Goal: Task Accomplishment & Management: Use online tool/utility

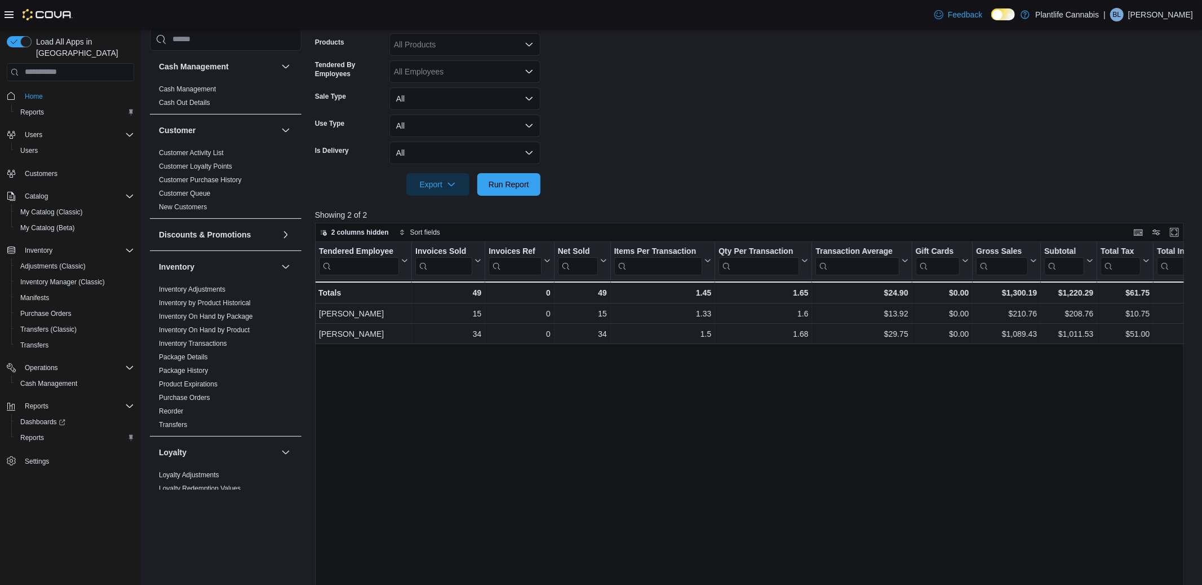
scroll to position [444, 0]
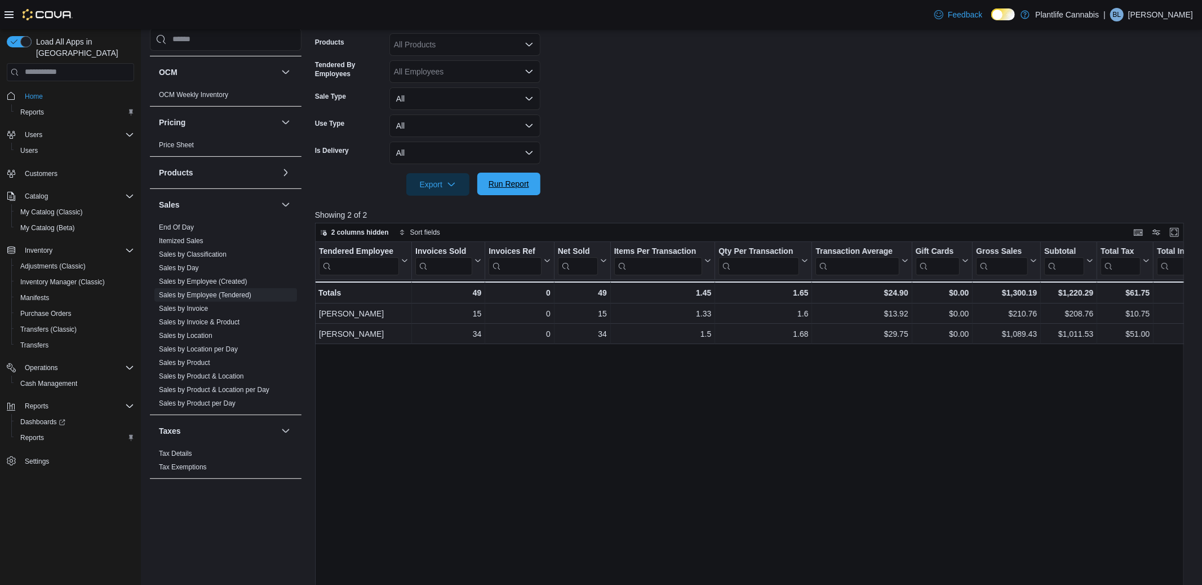
click at [511, 184] on span "Run Report" at bounding box center [509, 183] width 41 height 11
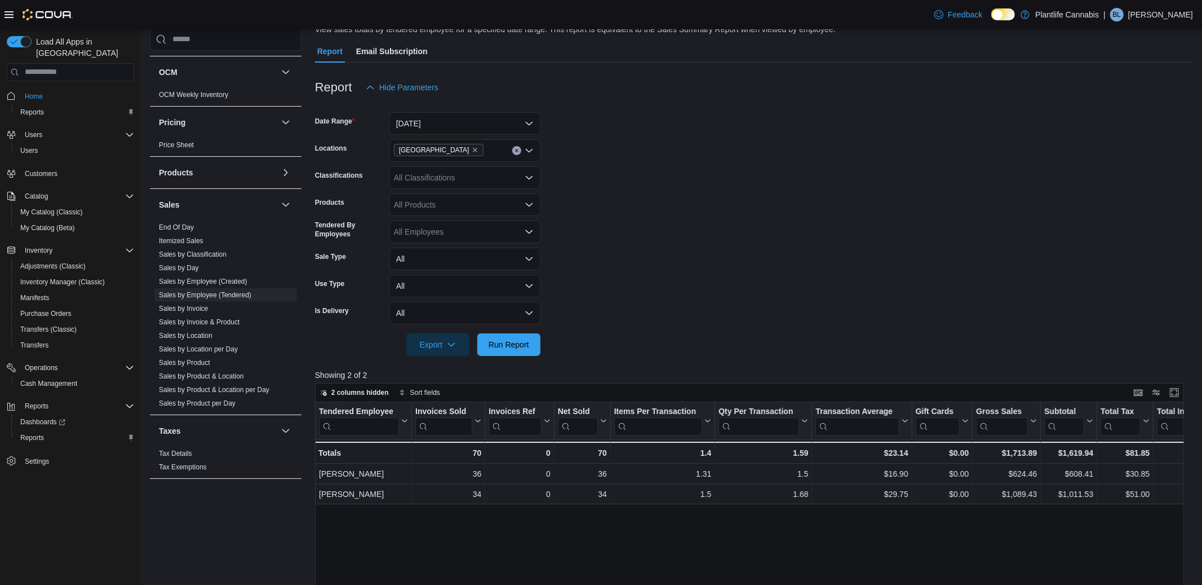
scroll to position [97, 0]
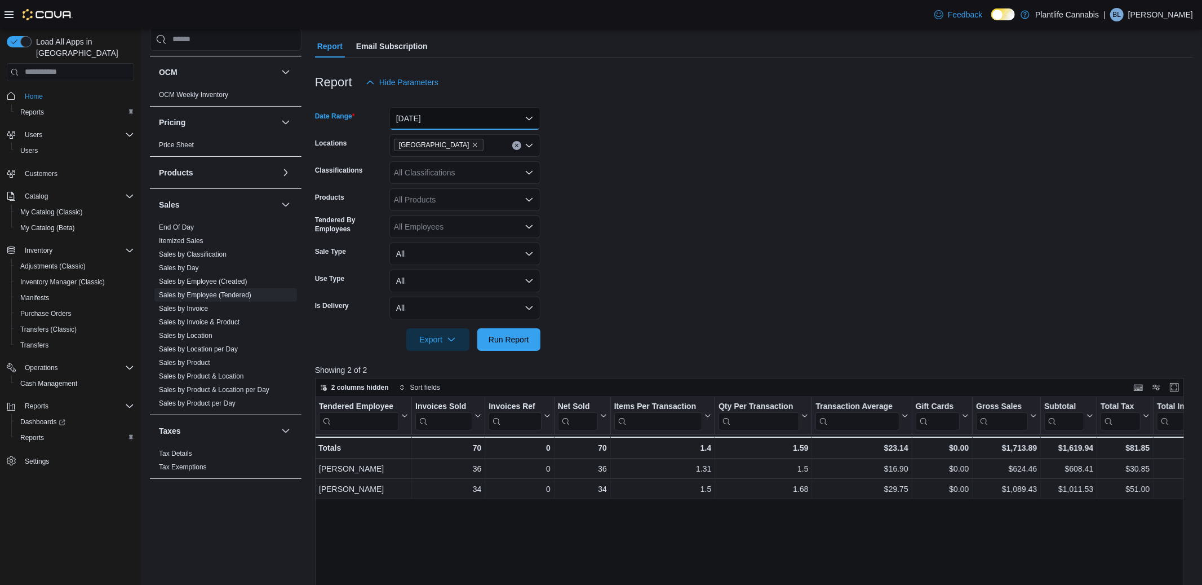
click at [422, 117] on button "[DATE]" at bounding box center [465, 118] width 151 height 23
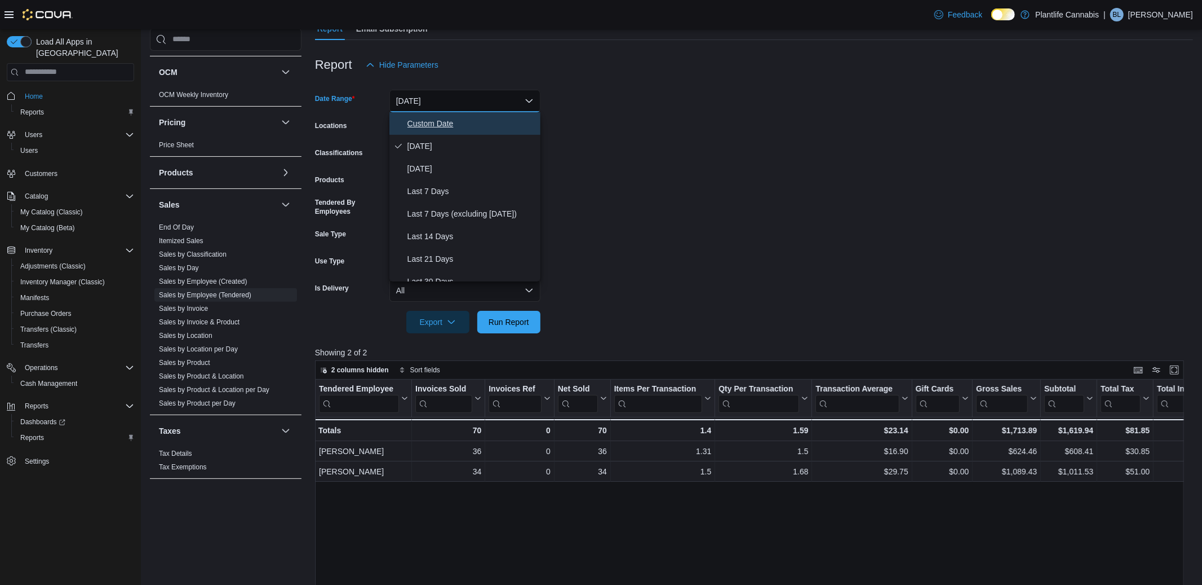
click at [432, 122] on span "Custom Date" at bounding box center [472, 124] width 129 height 14
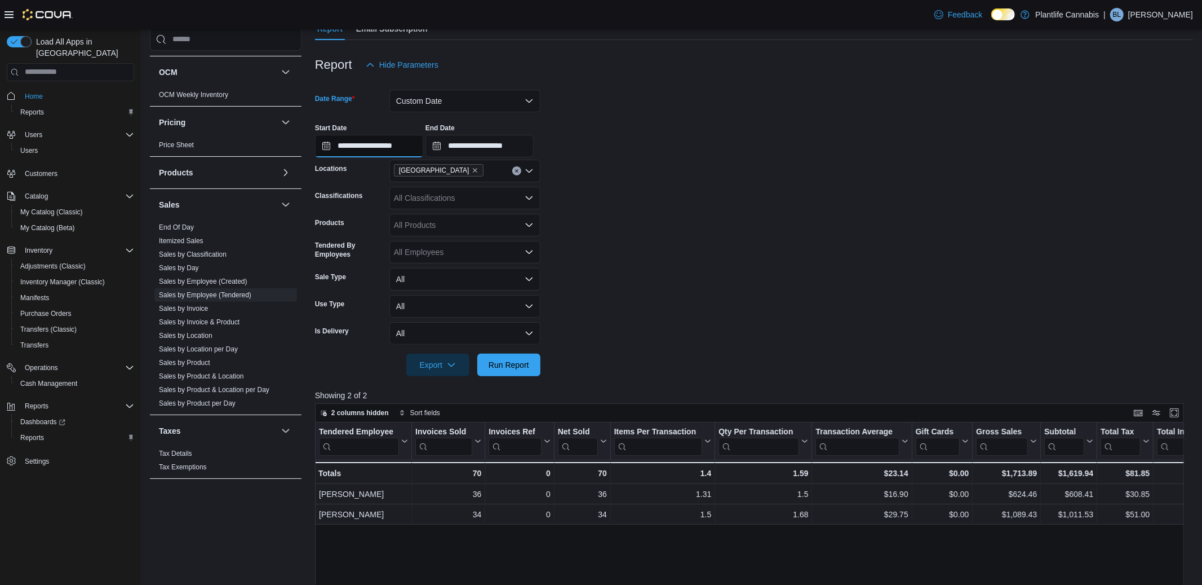
click at [411, 147] on input "**********" at bounding box center [369, 146] width 108 height 23
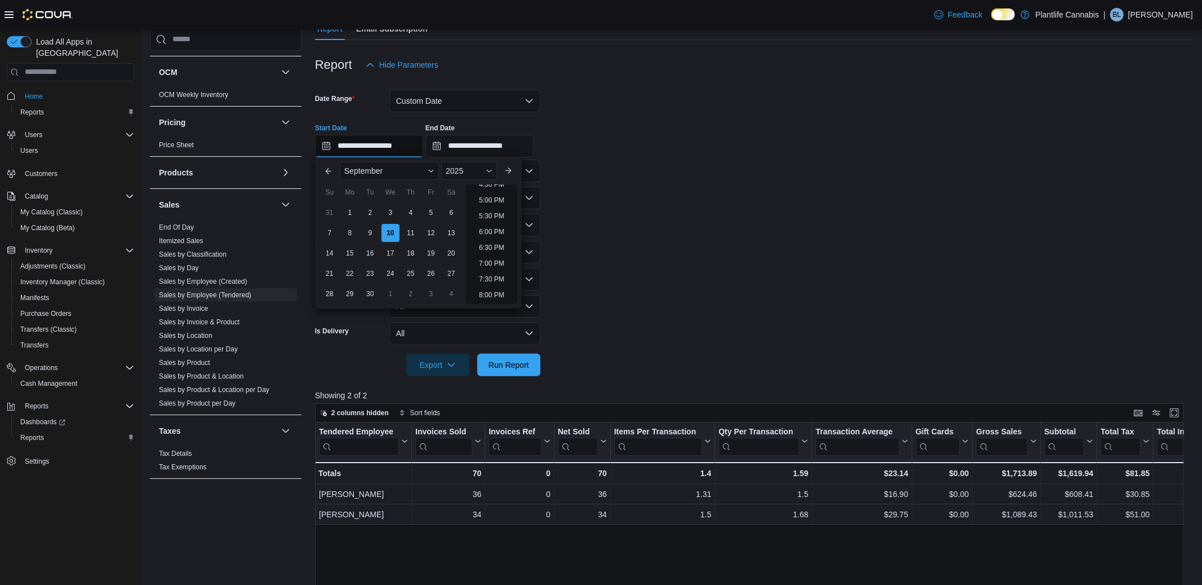
scroll to position [531, 0]
click at [494, 279] on li "7:30 PM" at bounding box center [492, 278] width 34 height 14
type input "**********"
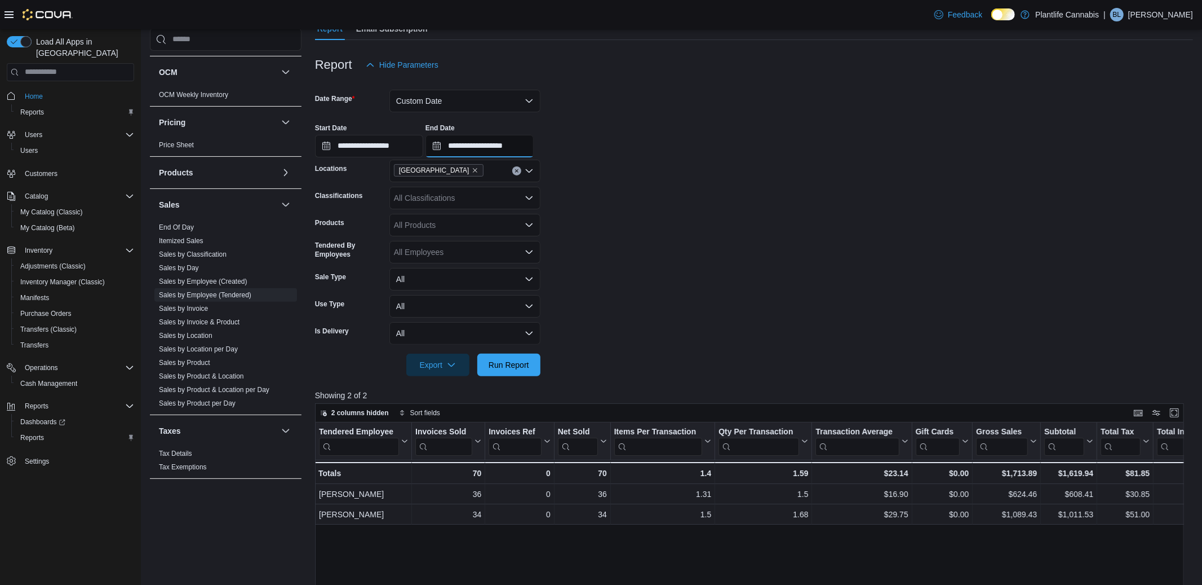
click at [519, 151] on input "**********" at bounding box center [480, 146] width 108 height 23
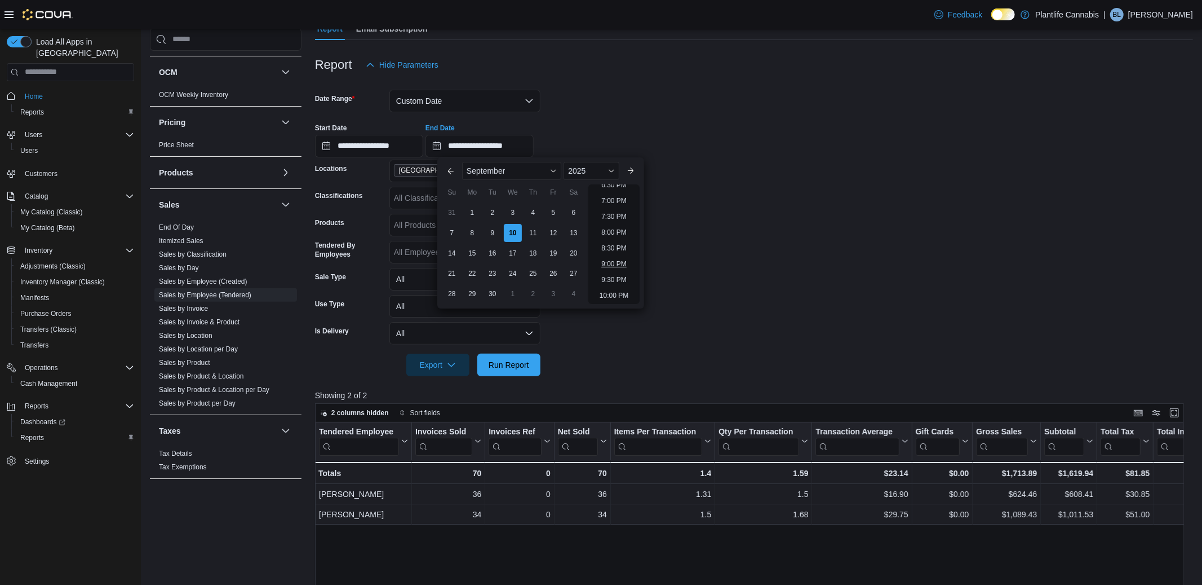
click at [609, 261] on li "9:00 PM" at bounding box center [614, 264] width 34 height 14
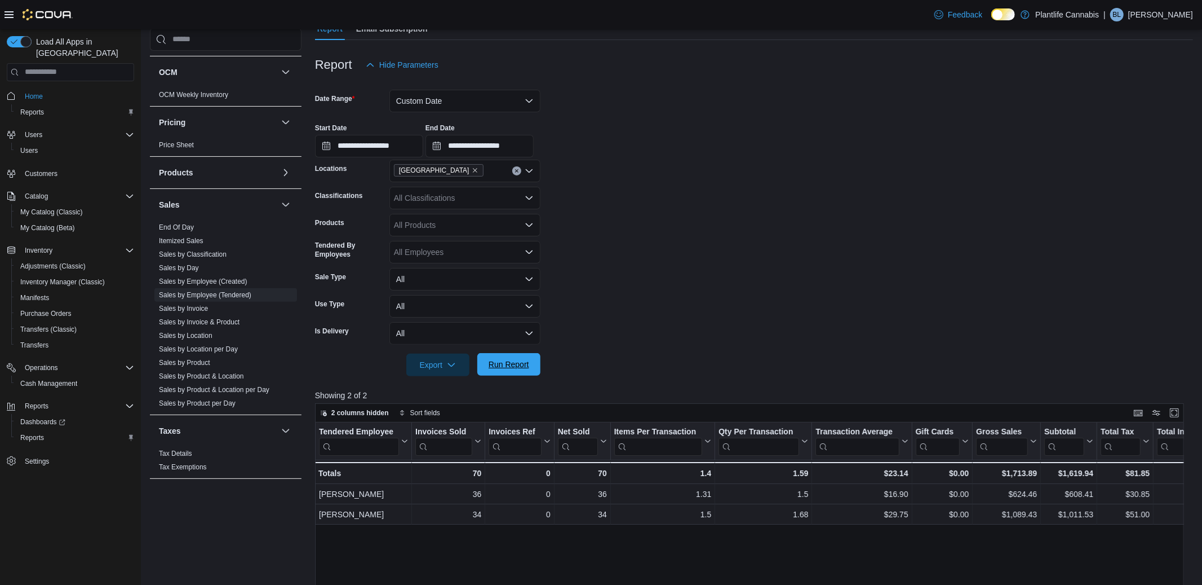
click at [511, 359] on span "Run Report" at bounding box center [509, 364] width 41 height 11
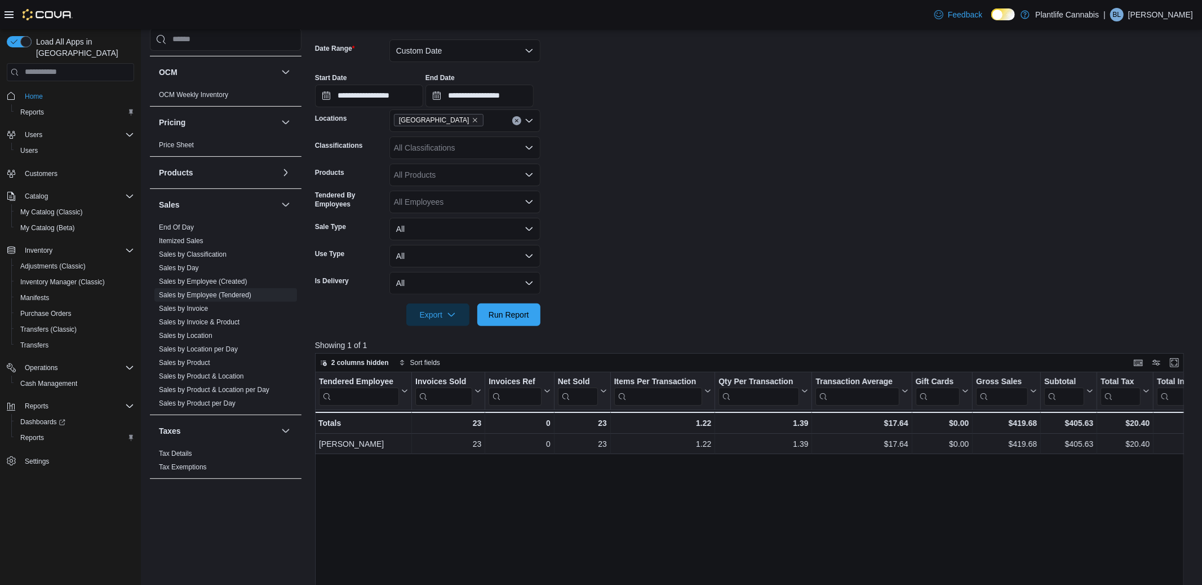
scroll to position [166, 0]
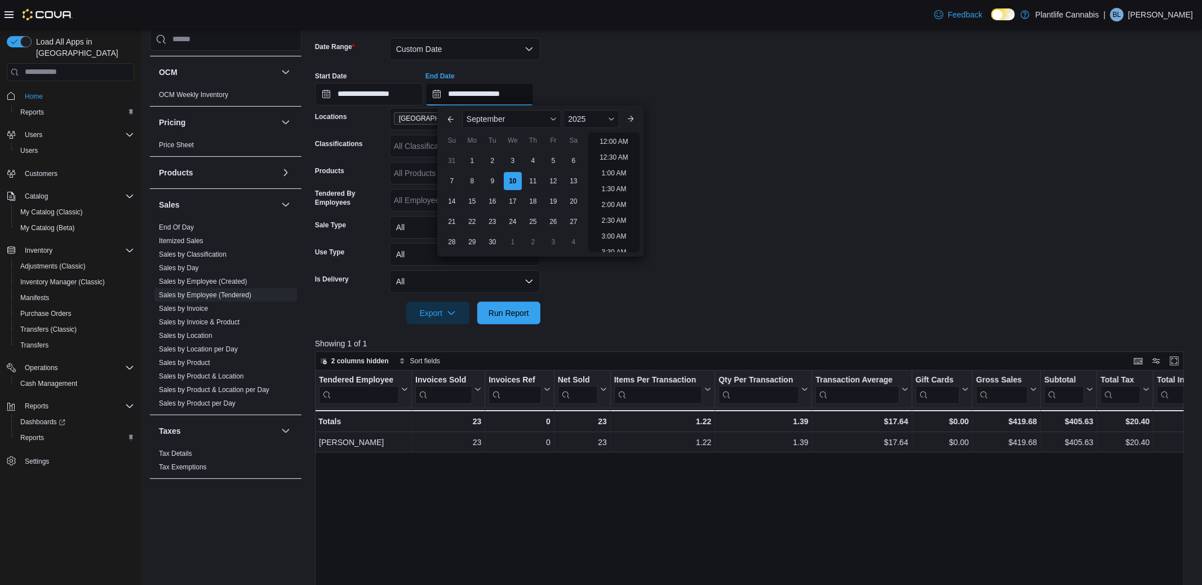
click at [502, 91] on input "**********" at bounding box center [480, 94] width 108 height 23
click at [600, 149] on li "8:30 PM" at bounding box center [614, 149] width 34 height 14
click at [524, 314] on span "Run Report" at bounding box center [509, 312] width 41 height 11
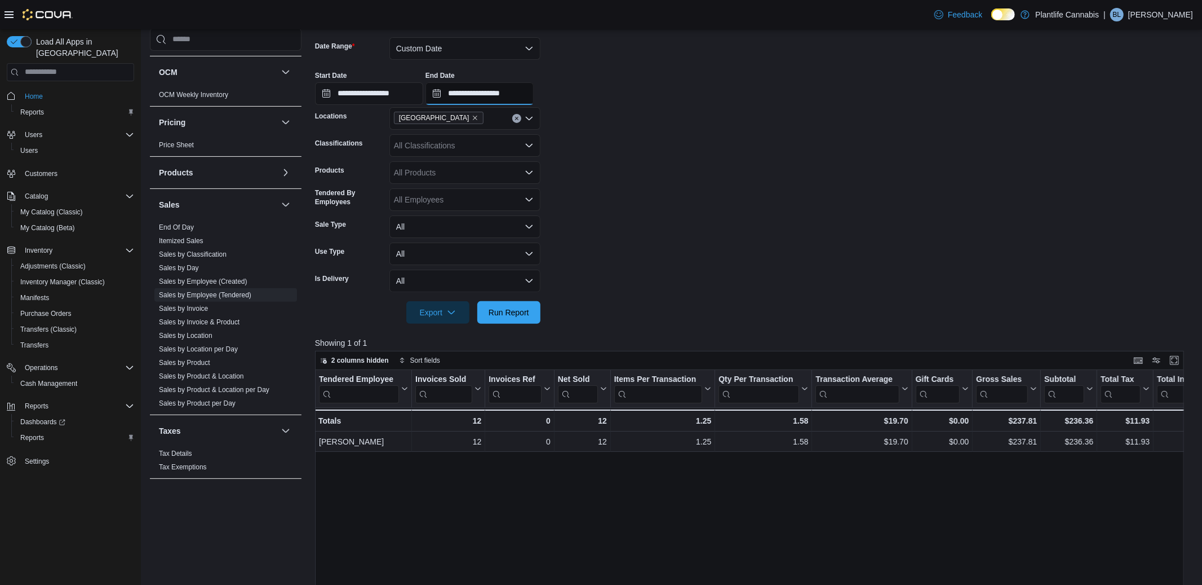
click at [509, 93] on input "**********" at bounding box center [480, 93] width 108 height 23
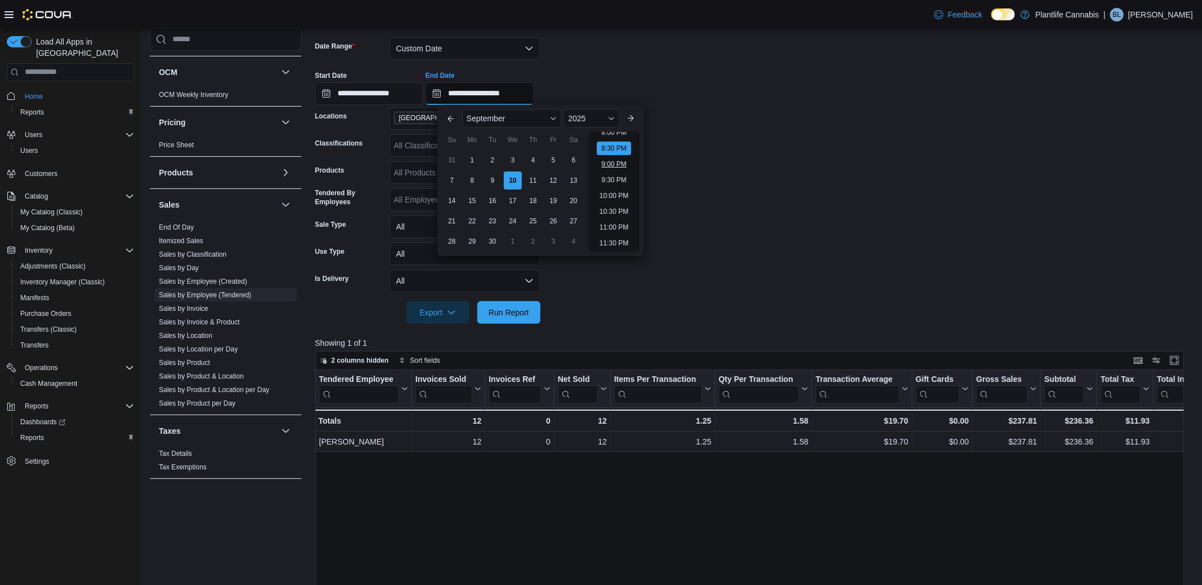
scroll to position [596, 0]
click at [614, 171] on li "8:00 PM" at bounding box center [614, 176] width 34 height 14
type input "**********"
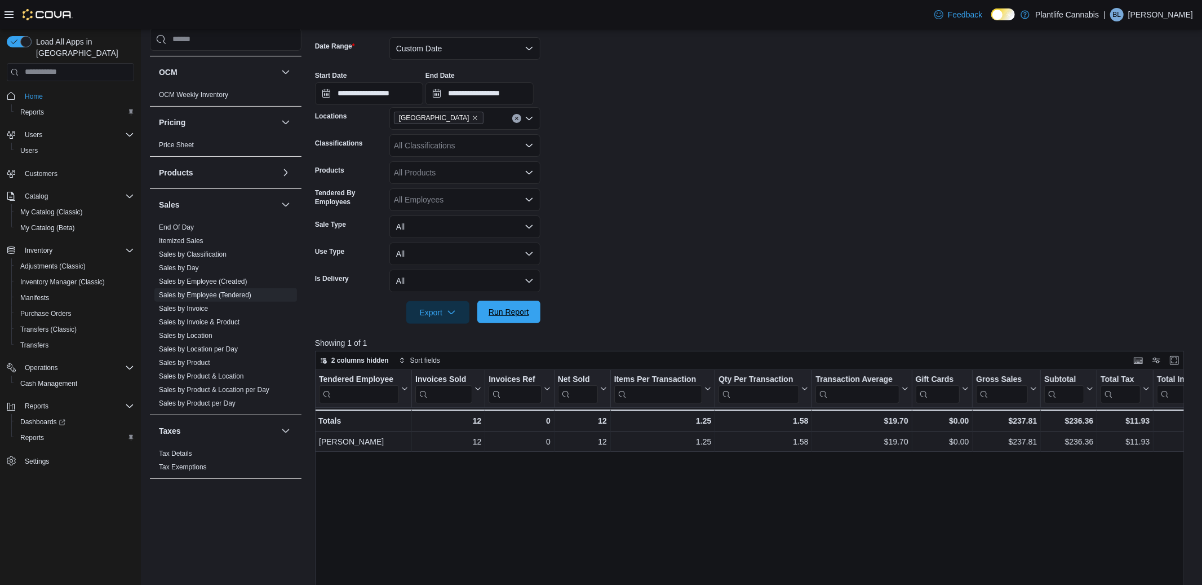
click at [507, 315] on span "Run Report" at bounding box center [509, 311] width 41 height 11
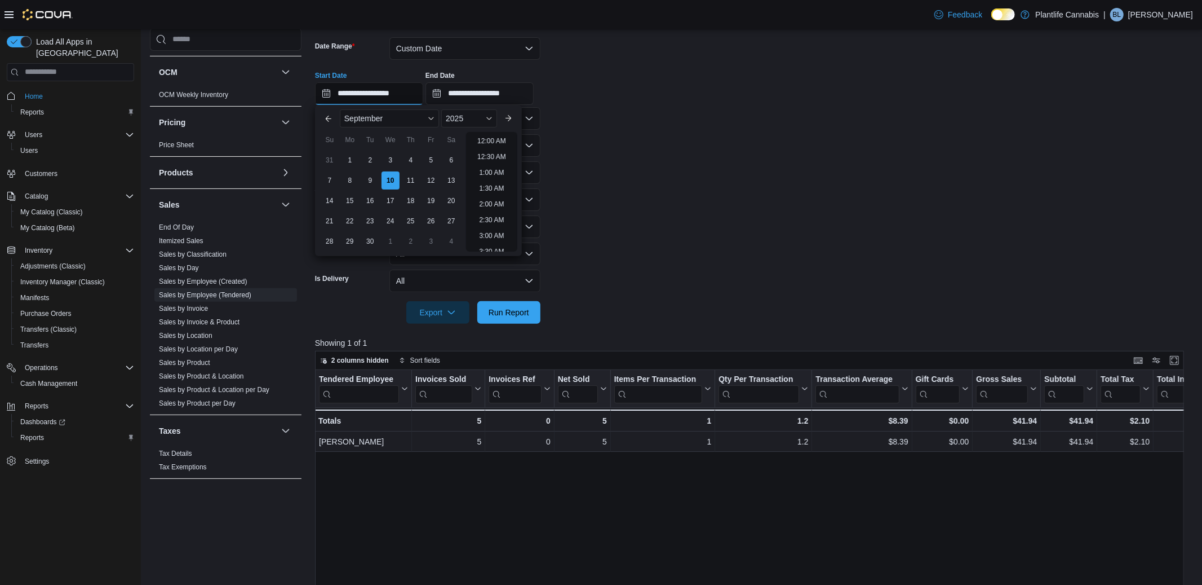
click at [401, 94] on input "**********" at bounding box center [369, 93] width 108 height 23
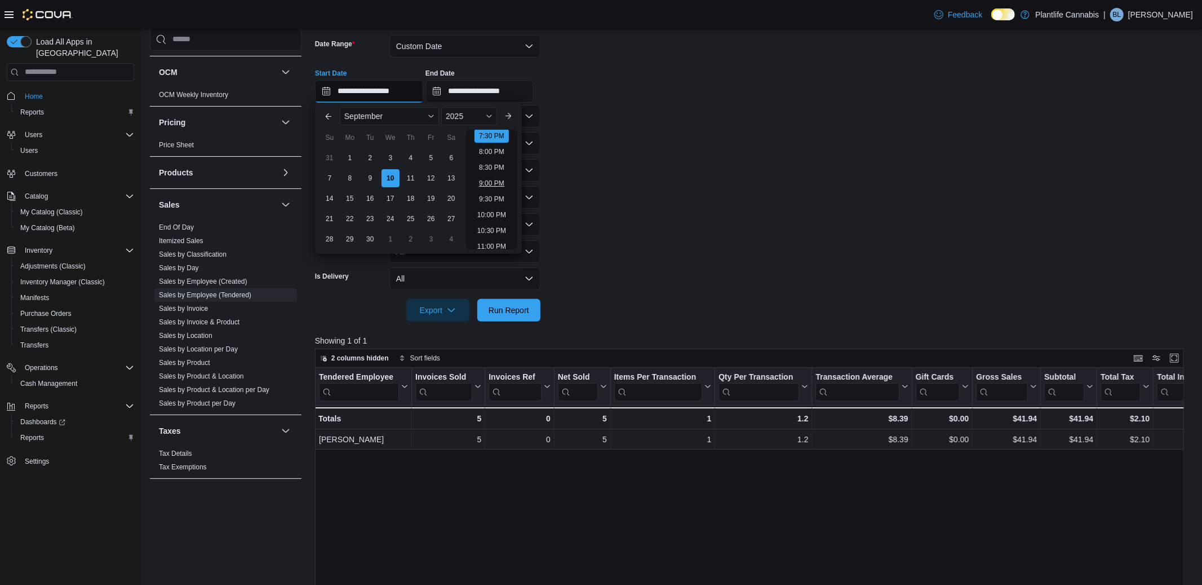
scroll to position [615, 0]
click at [488, 151] on li "8:00 PM" at bounding box center [492, 155] width 34 height 14
type input "**********"
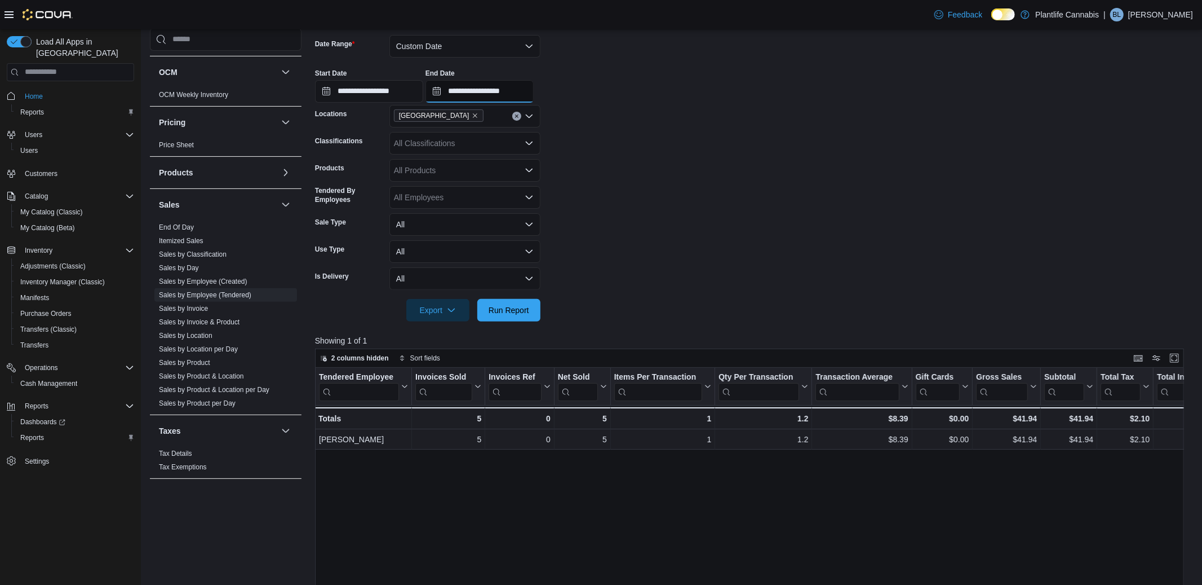
click at [513, 93] on input "**********" at bounding box center [480, 91] width 108 height 23
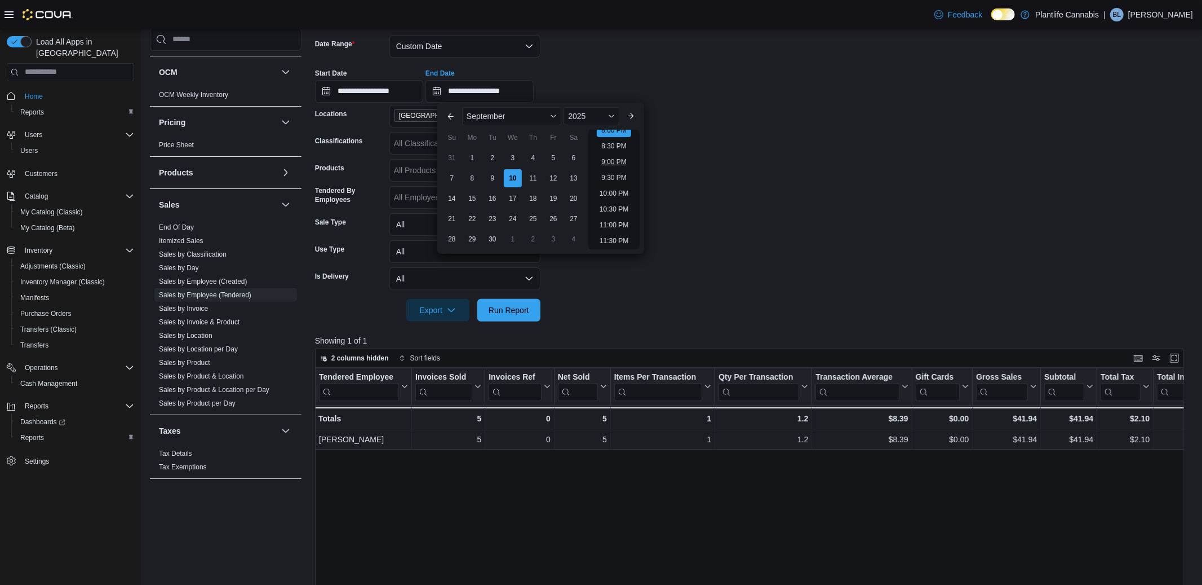
click at [608, 160] on li "9:00 PM" at bounding box center [614, 162] width 34 height 14
type input "**********"
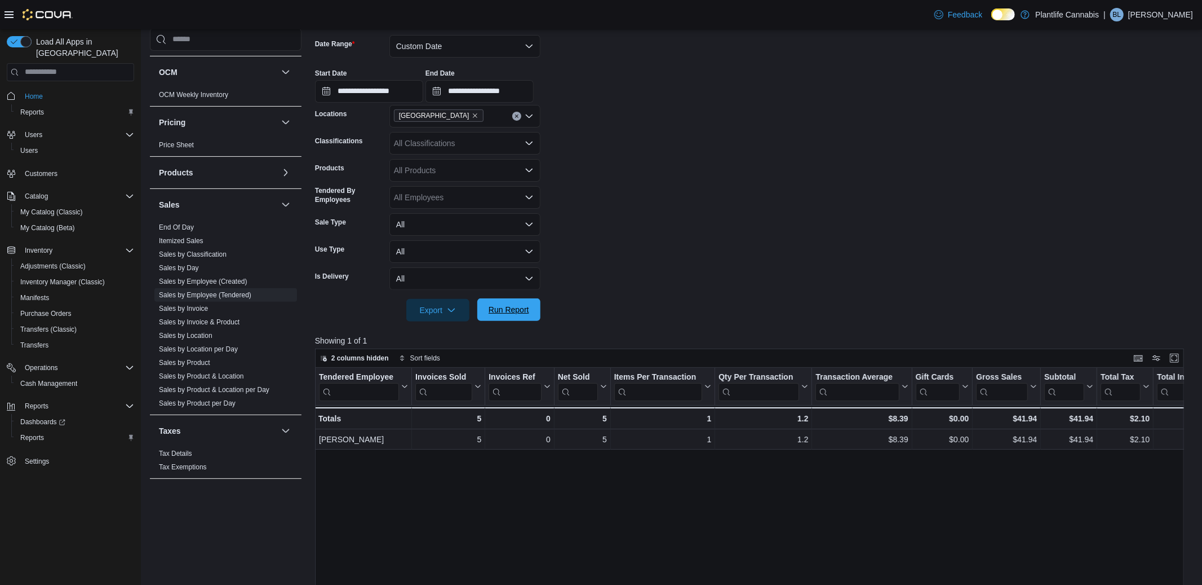
click at [518, 308] on span "Run Report" at bounding box center [509, 309] width 41 height 11
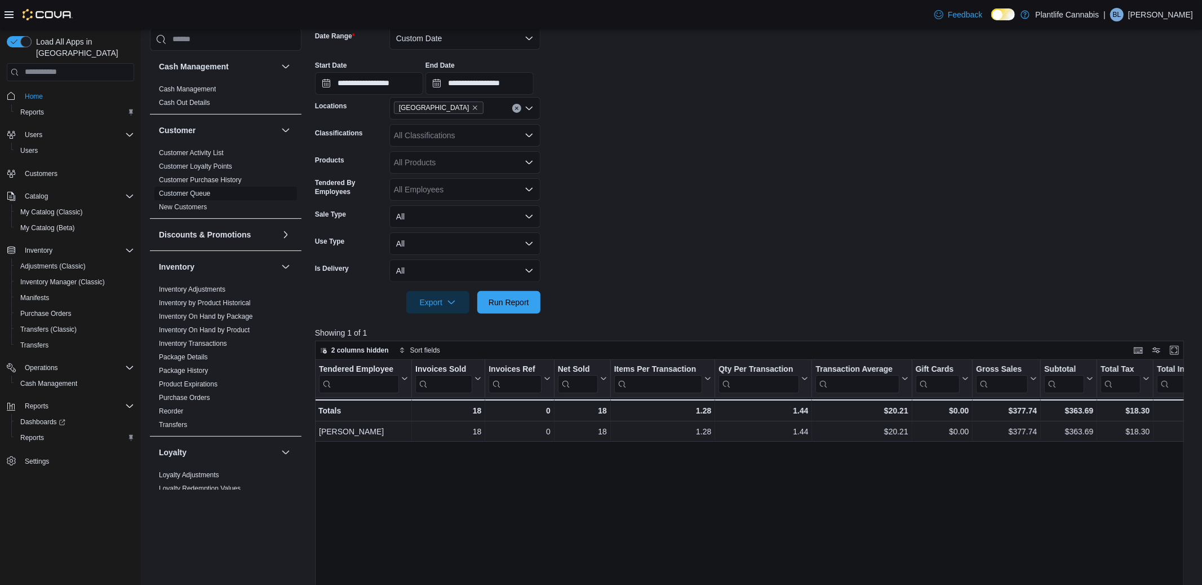
scroll to position [154, 0]
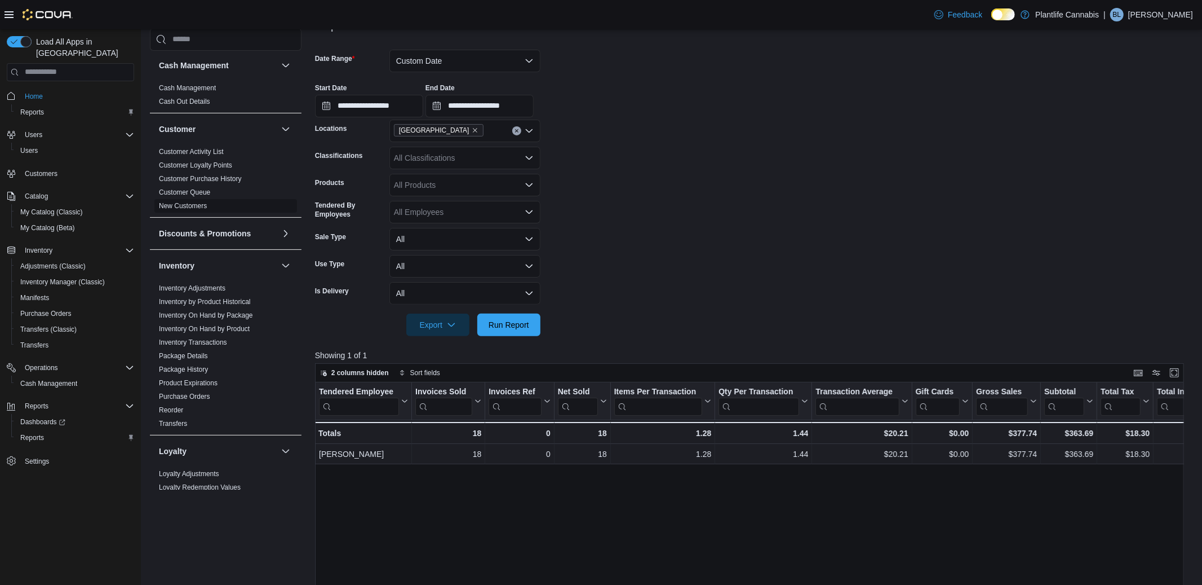
click at [197, 210] on span "New Customers" at bounding box center [183, 205] width 48 height 9
click at [206, 205] on link "New Customers" at bounding box center [183, 206] width 48 height 8
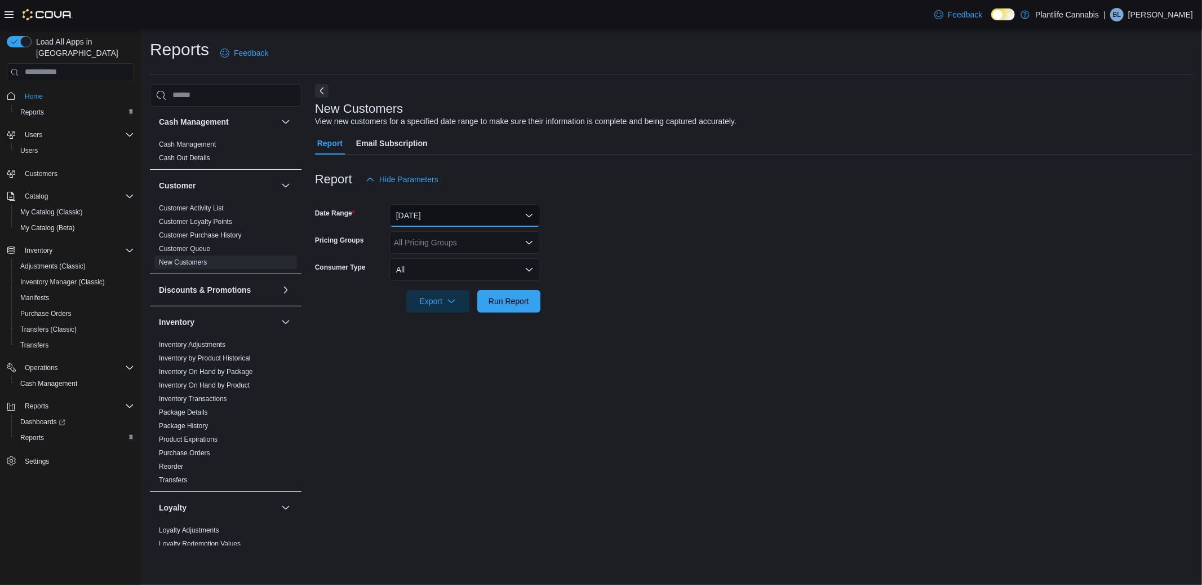
drag, startPoint x: 436, startPoint y: 226, endPoint x: 435, endPoint y: 216, distance: 10.2
click at [436, 226] on button "[DATE]" at bounding box center [465, 215] width 151 height 23
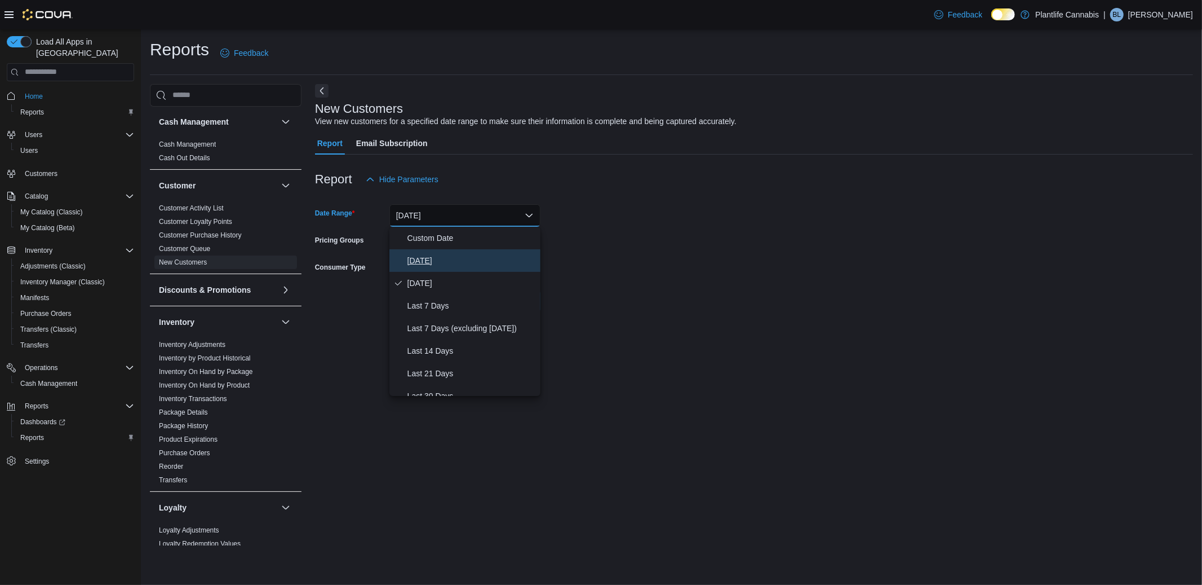
click at [423, 258] on span "[DATE]" at bounding box center [472, 261] width 129 height 14
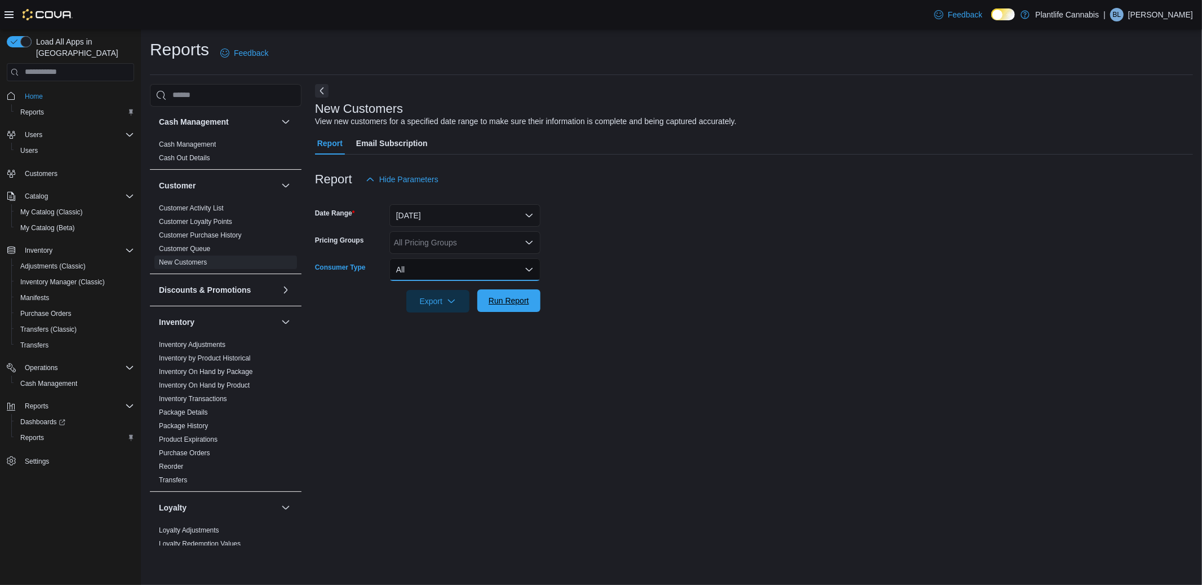
drag, startPoint x: 494, startPoint y: 280, endPoint x: 505, endPoint y: 294, distance: 18.2
click at [496, 283] on form "Date Range [DATE] Pricing Groups All Pricing Groups Consumer Type All Export Ru…" at bounding box center [754, 252] width 878 height 122
click at [506, 297] on span "Run Report" at bounding box center [509, 300] width 41 height 11
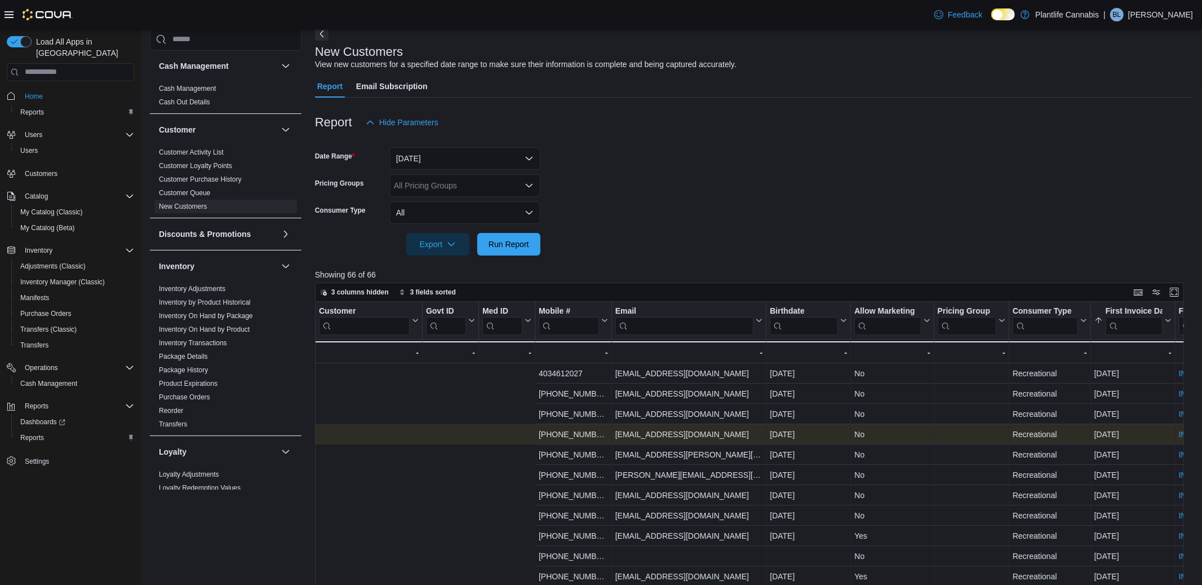
scroll to position [0, 449]
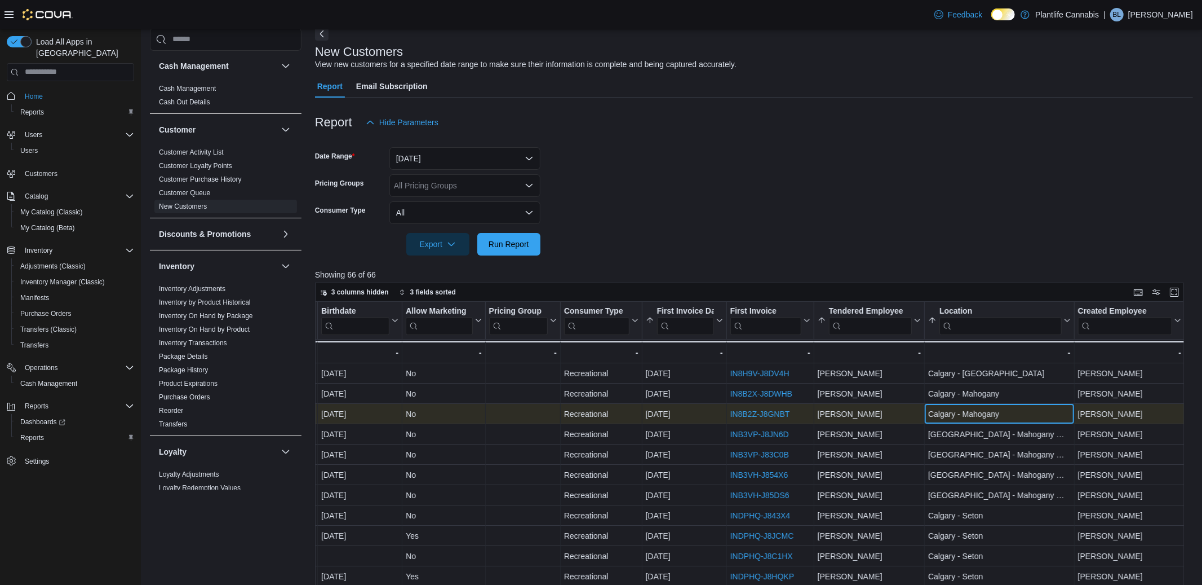
click at [989, 420] on div "[GEOGRAPHIC_DATA] - [GEOGRAPHIC_DATA] - Location, column 13, row 3" at bounding box center [1000, 414] width 150 height 20
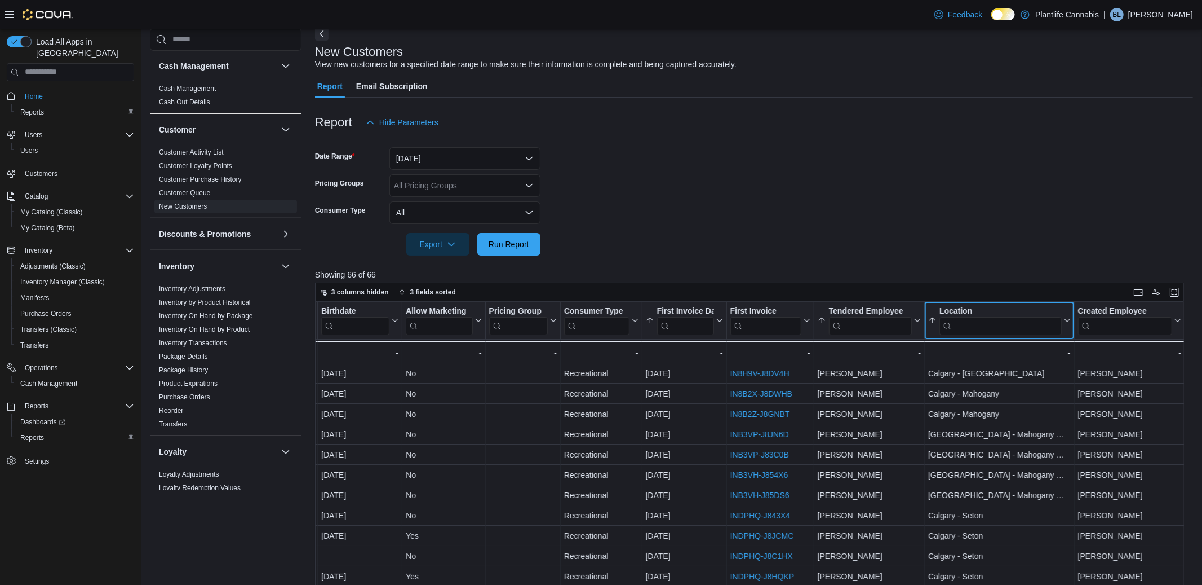
click at [975, 328] on input "search" at bounding box center [1001, 325] width 122 height 18
click at [975, 325] on input "search" at bounding box center [1004, 325] width 122 height 18
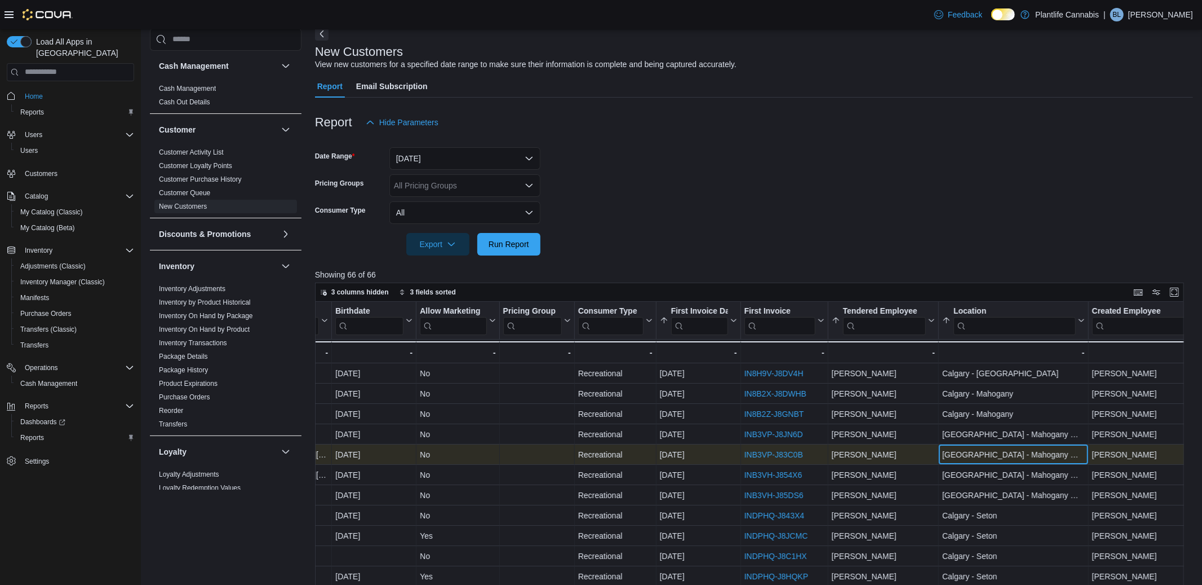
click at [992, 444] on div "Customer Click to view column header actions Govt ID Click to view column heade…" at bounding box center [750, 516] width 870 height 428
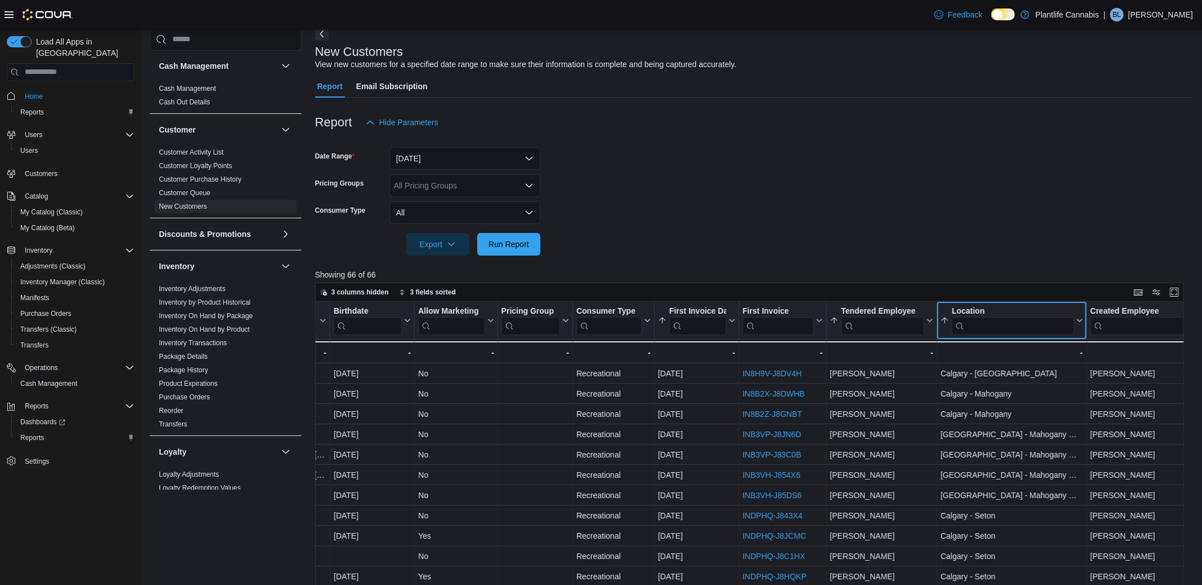
click at [1000, 317] on input "search" at bounding box center [1013, 325] width 122 height 18
click at [992, 321] on input "search" at bounding box center [1015, 325] width 122 height 18
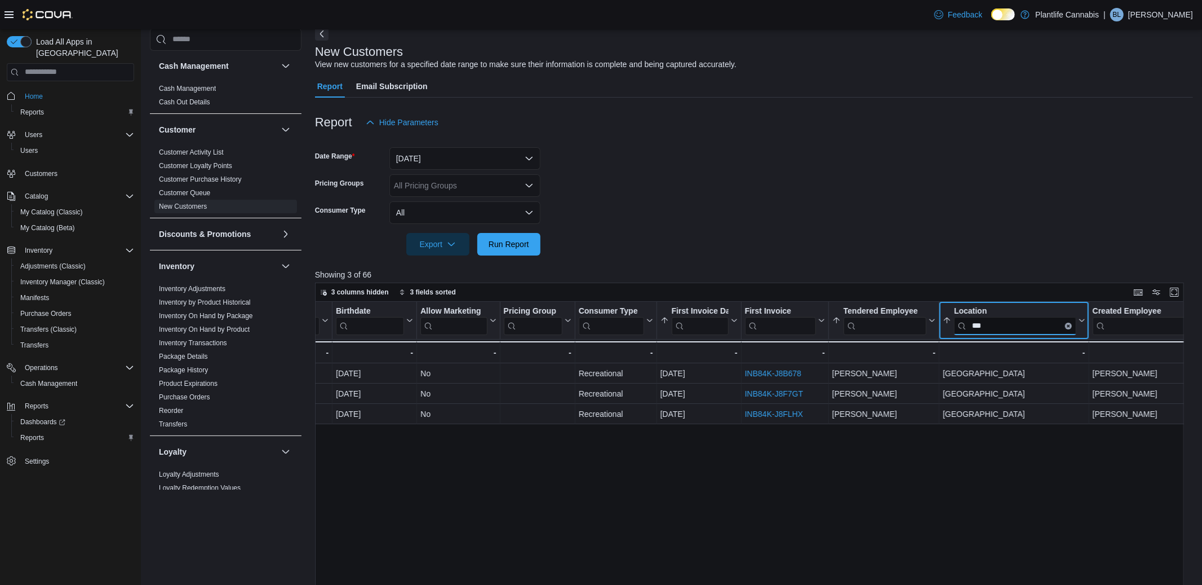
type input "***"
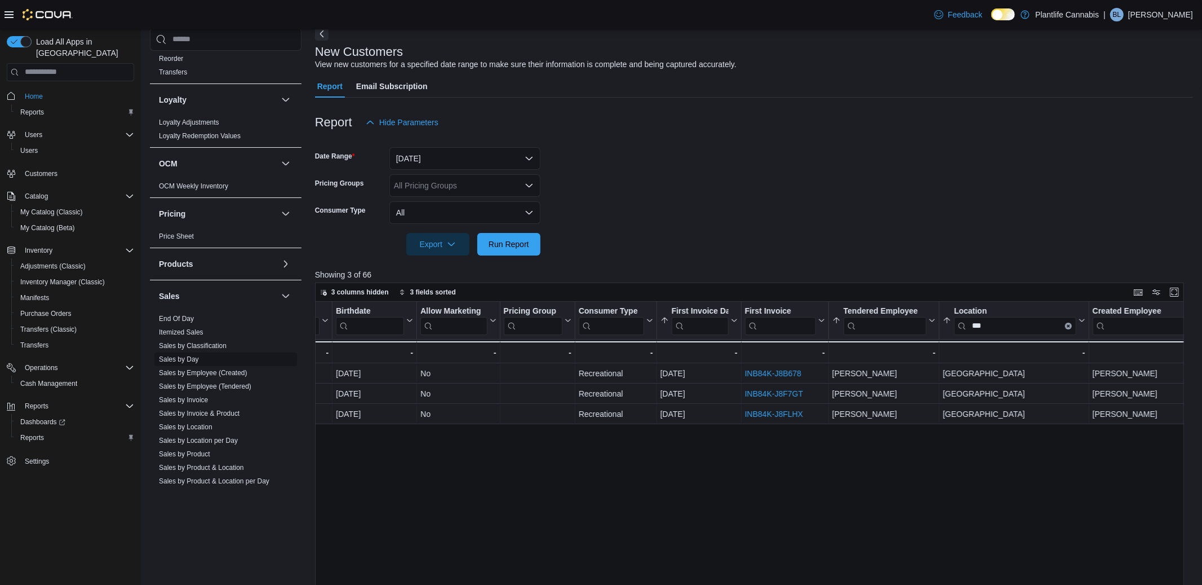
scroll to position [444, 0]
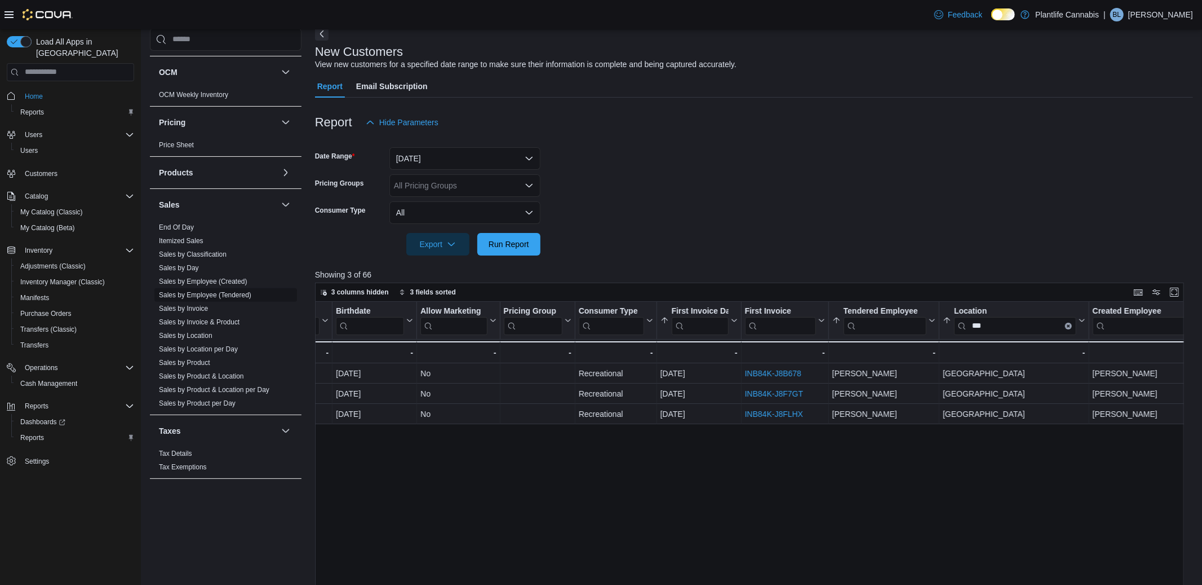
click at [194, 295] on link "Sales by Employee (Tendered)" at bounding box center [205, 295] width 92 height 8
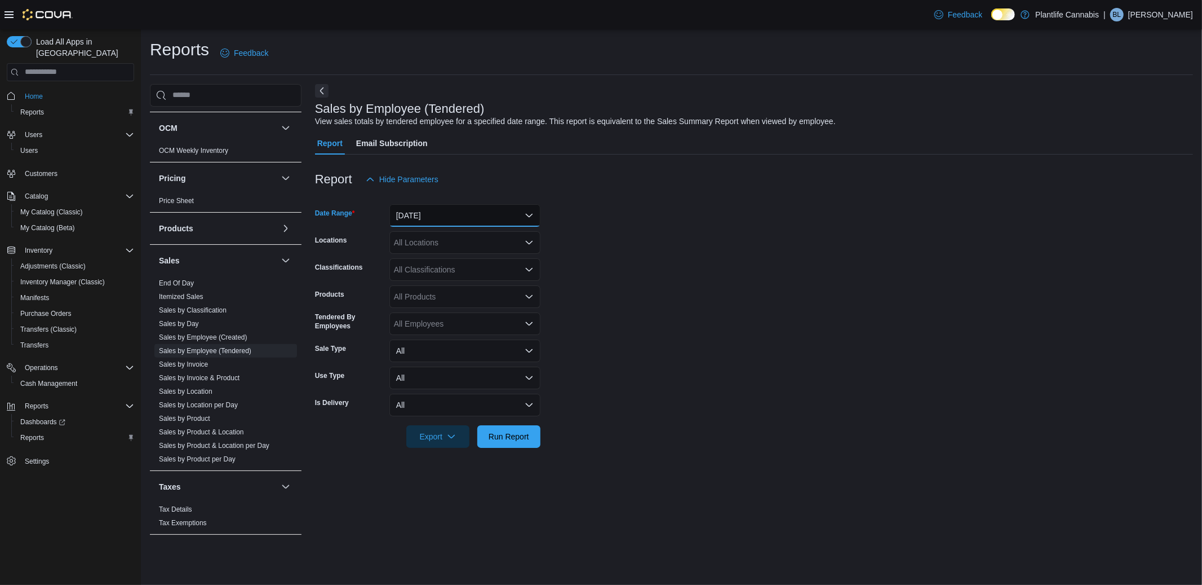
click at [427, 210] on button "[DATE]" at bounding box center [465, 215] width 151 height 23
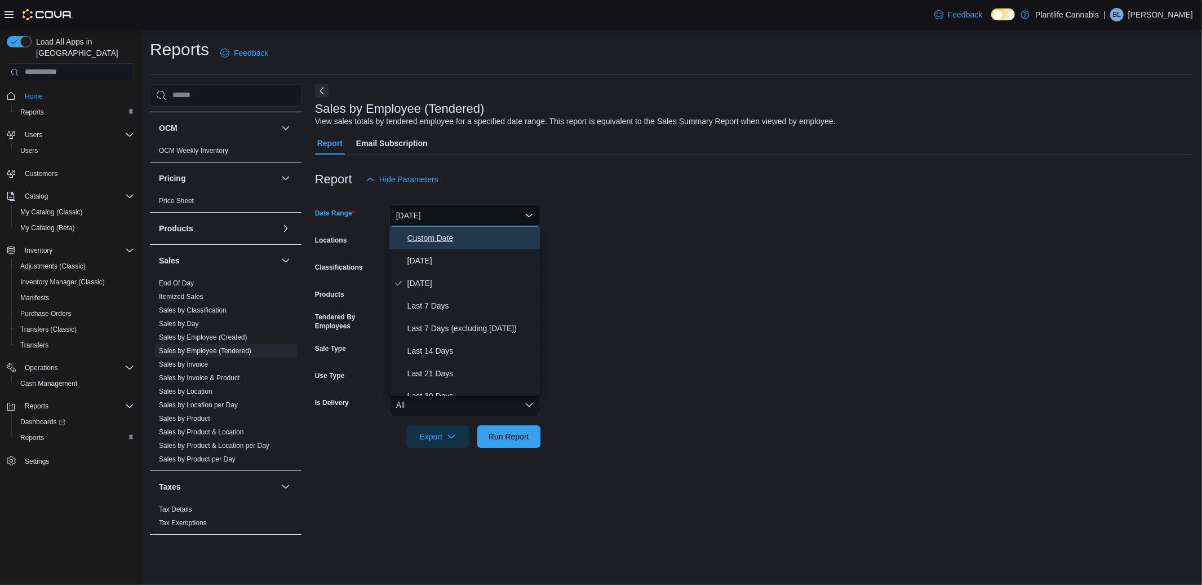
click at [422, 238] on span "Custom Date" at bounding box center [472, 238] width 129 height 14
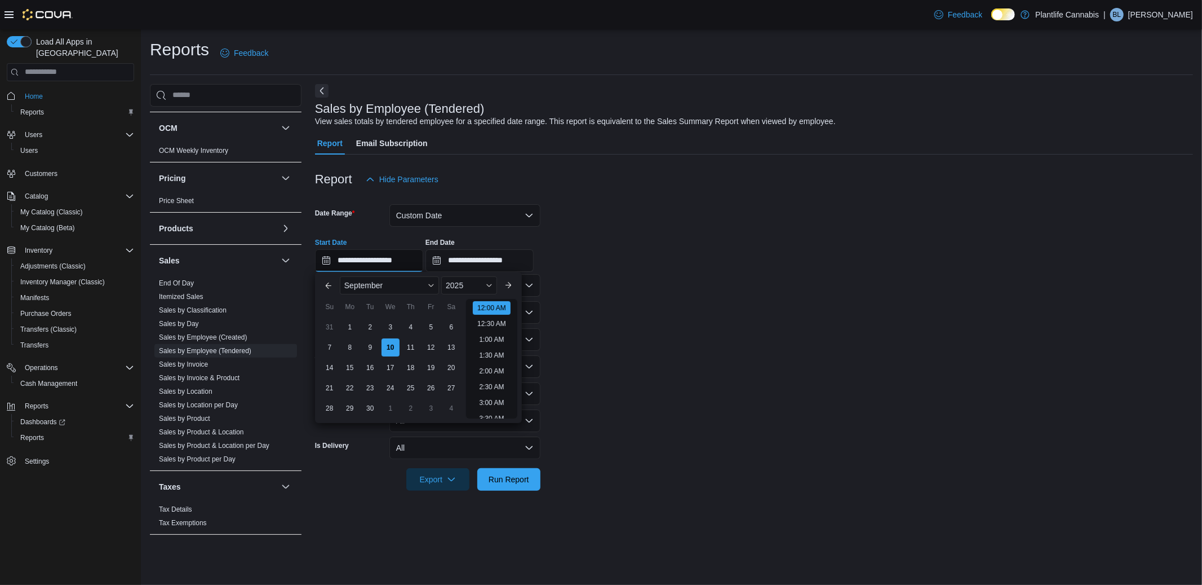
click at [397, 259] on input "**********" at bounding box center [369, 260] width 108 height 23
click at [485, 388] on li "9:00 PM" at bounding box center [492, 390] width 34 height 14
type input "**********"
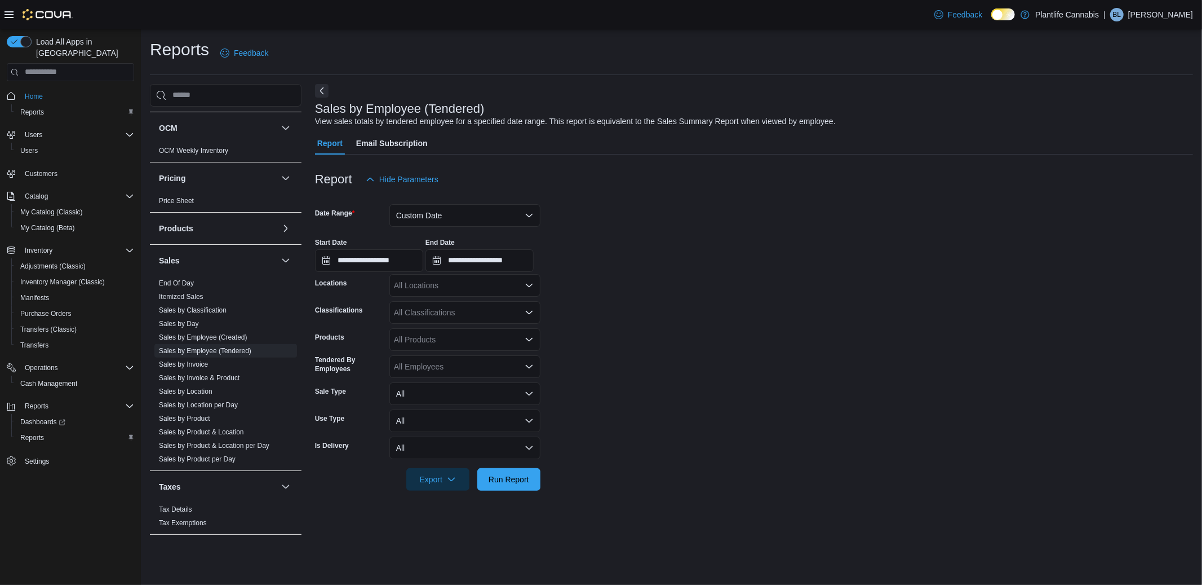
click at [444, 293] on div "All Locations" at bounding box center [465, 285] width 151 height 23
type input "***"
click at [452, 308] on span "[GEOGRAPHIC_DATA]" at bounding box center [460, 304] width 82 height 11
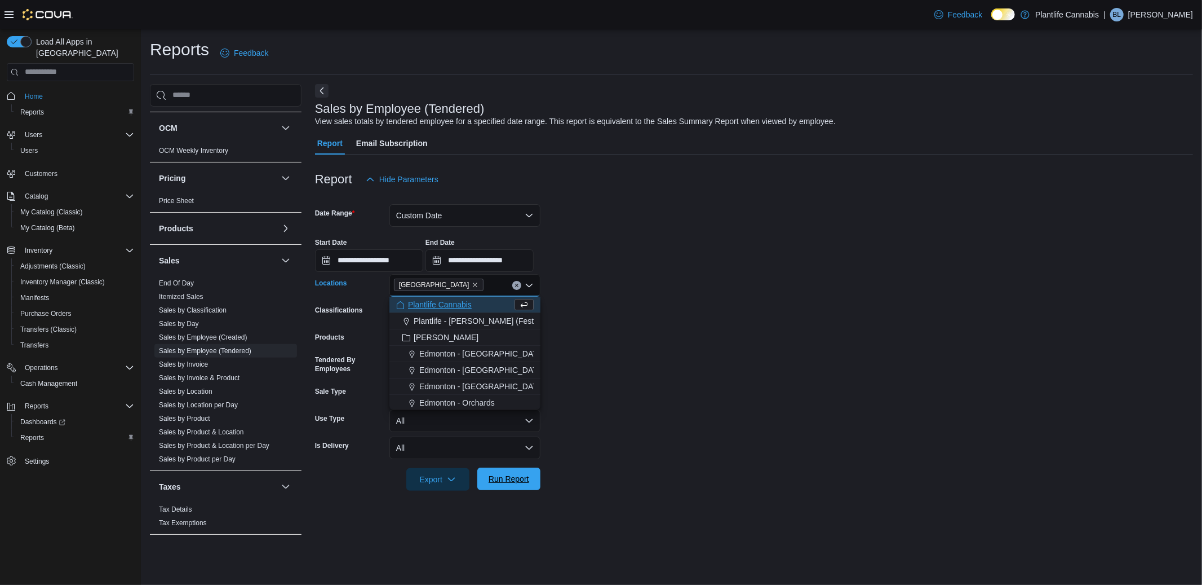
click at [511, 476] on span "Run Report" at bounding box center [509, 478] width 41 height 11
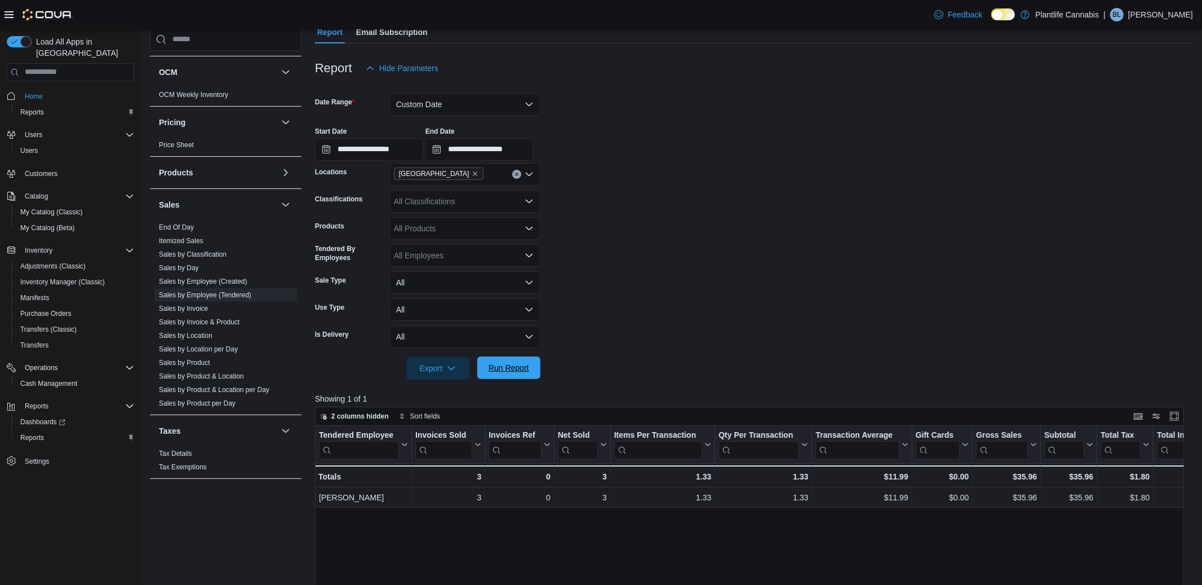
scroll to position [112, 0]
drag, startPoint x: 519, startPoint y: 368, endPoint x: 675, endPoint y: 339, distance: 158.8
click at [519, 368] on span "Run Report" at bounding box center [509, 367] width 41 height 11
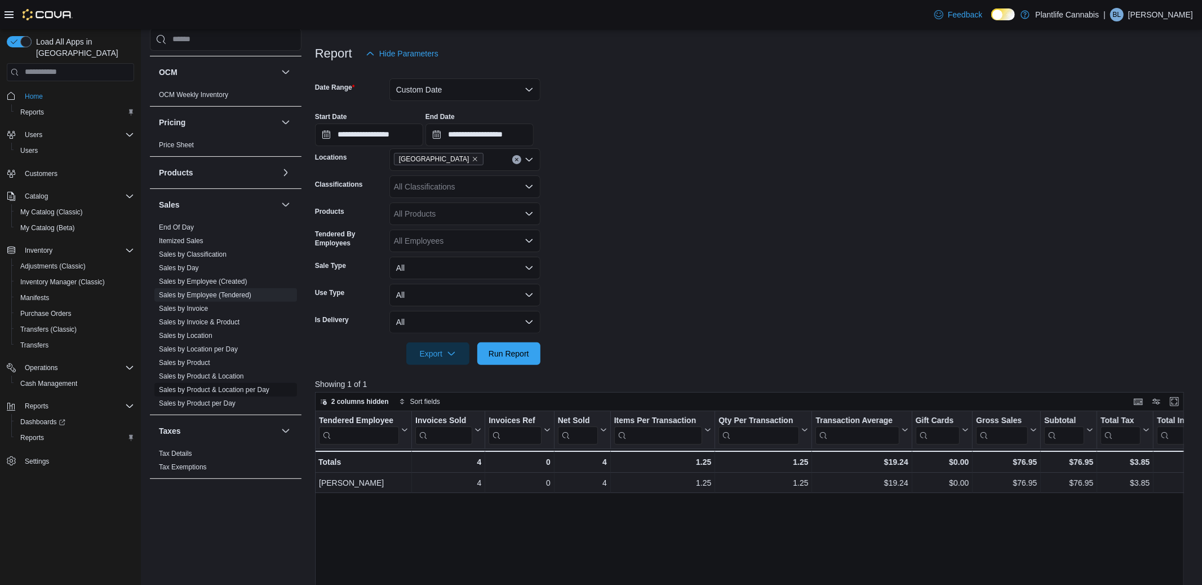
scroll to position [157, 0]
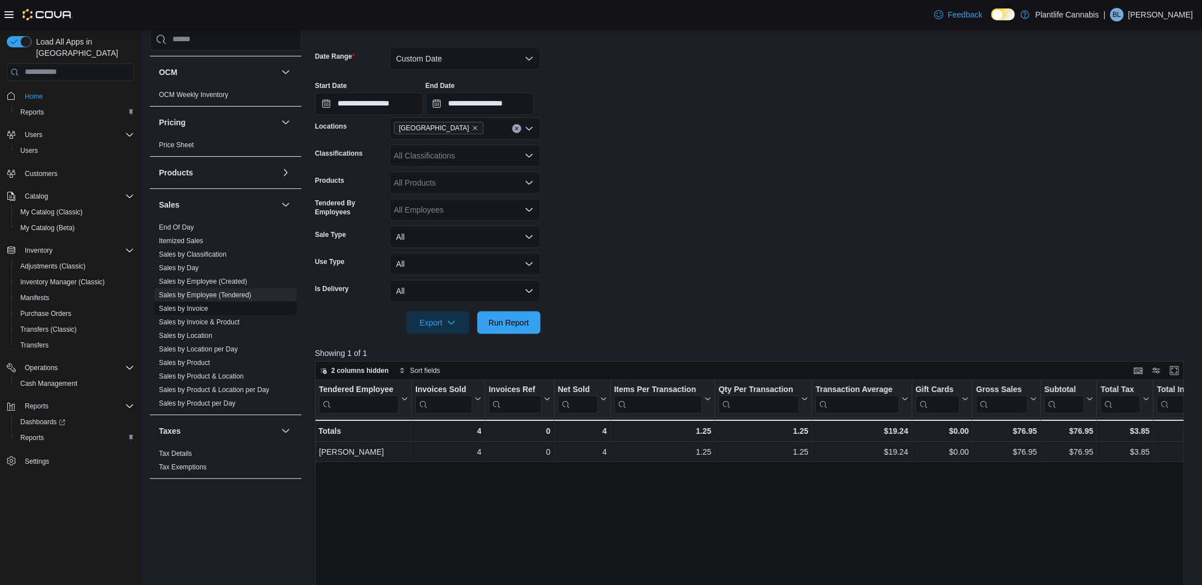
click at [183, 305] on link "Sales by Invoice" at bounding box center [183, 308] width 49 height 8
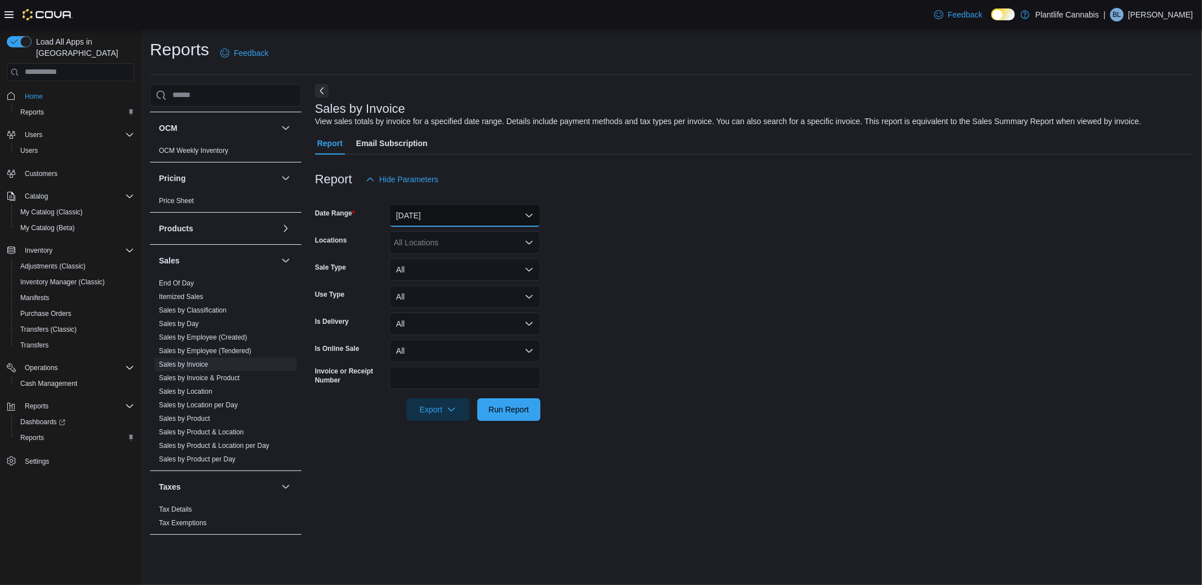
click at [442, 227] on button "[DATE]" at bounding box center [465, 215] width 151 height 23
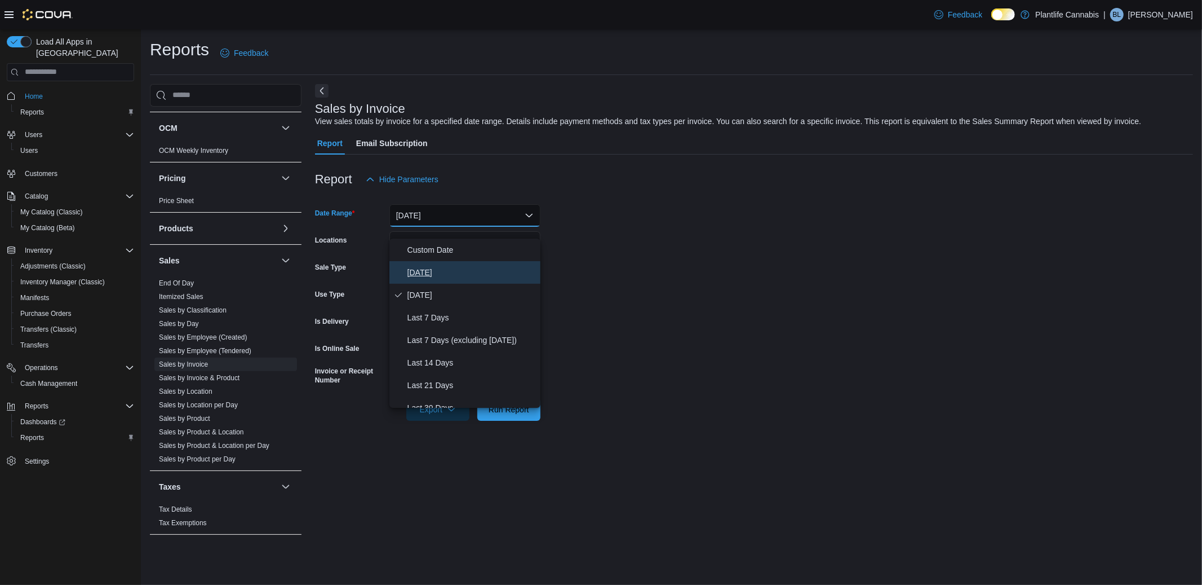
click at [421, 272] on span "[DATE]" at bounding box center [472, 273] width 129 height 14
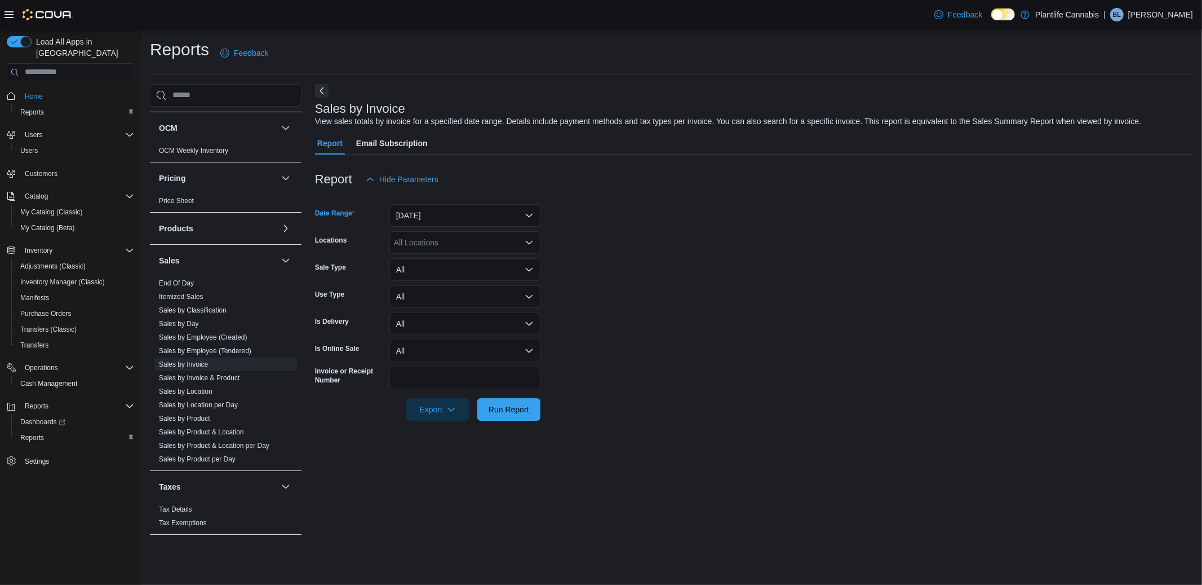
click at [435, 250] on div "All Locations" at bounding box center [465, 242] width 151 height 23
type input "***"
click at [451, 268] on span "[GEOGRAPHIC_DATA]" at bounding box center [460, 273] width 82 height 11
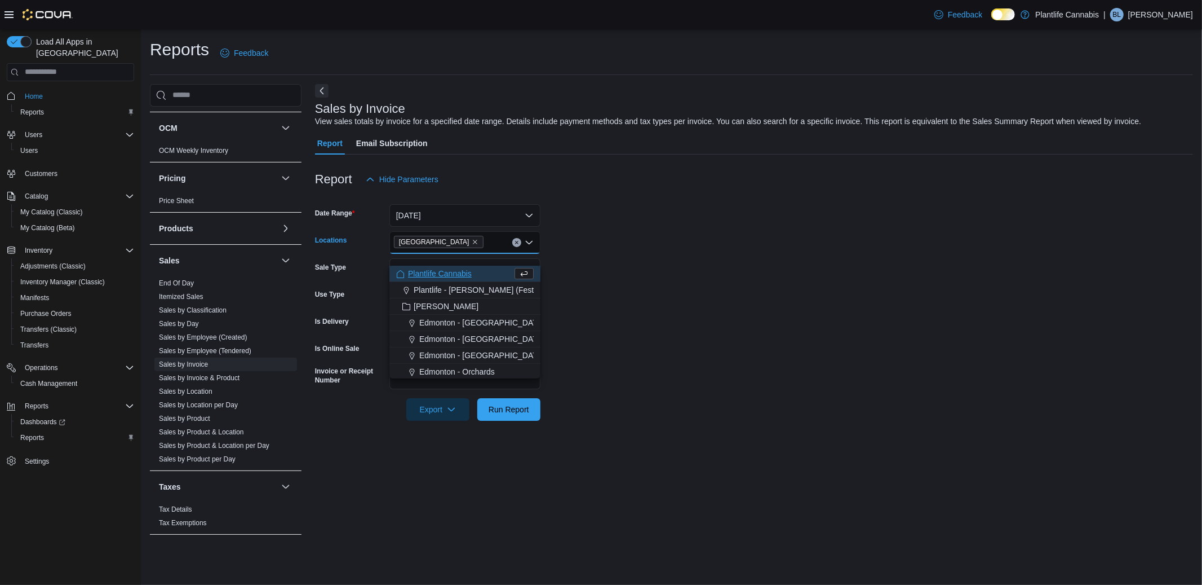
click at [663, 340] on form "Date Range [DATE] Locations [GEOGRAPHIC_DATA] - [GEOGRAPHIC_DATA] Combo box. Se…" at bounding box center [754, 306] width 878 height 230
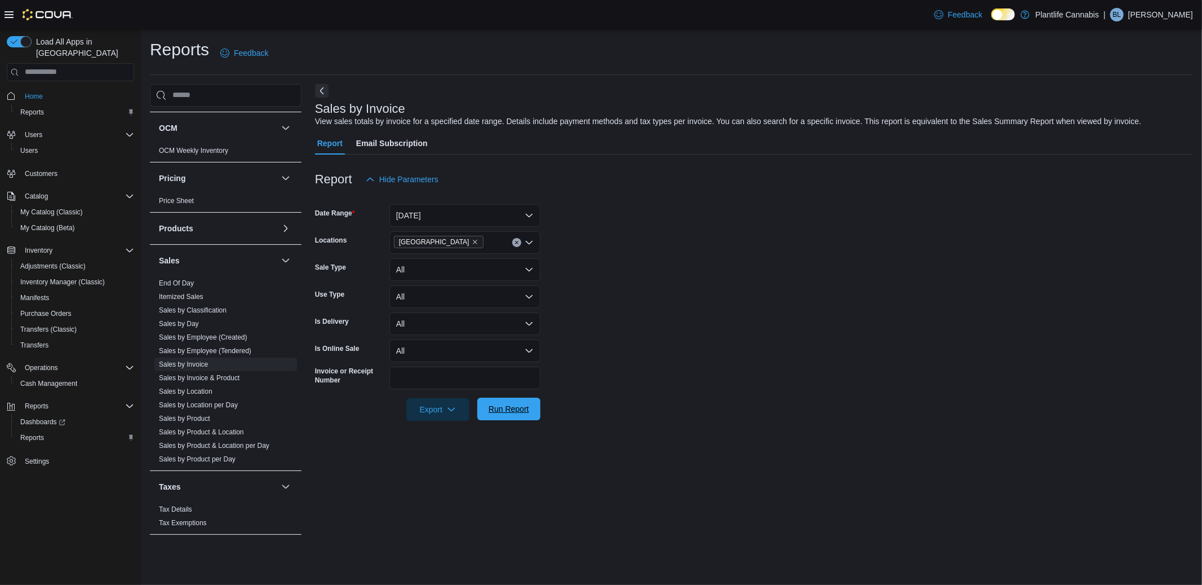
click at [493, 420] on span "Run Report" at bounding box center [509, 408] width 50 height 23
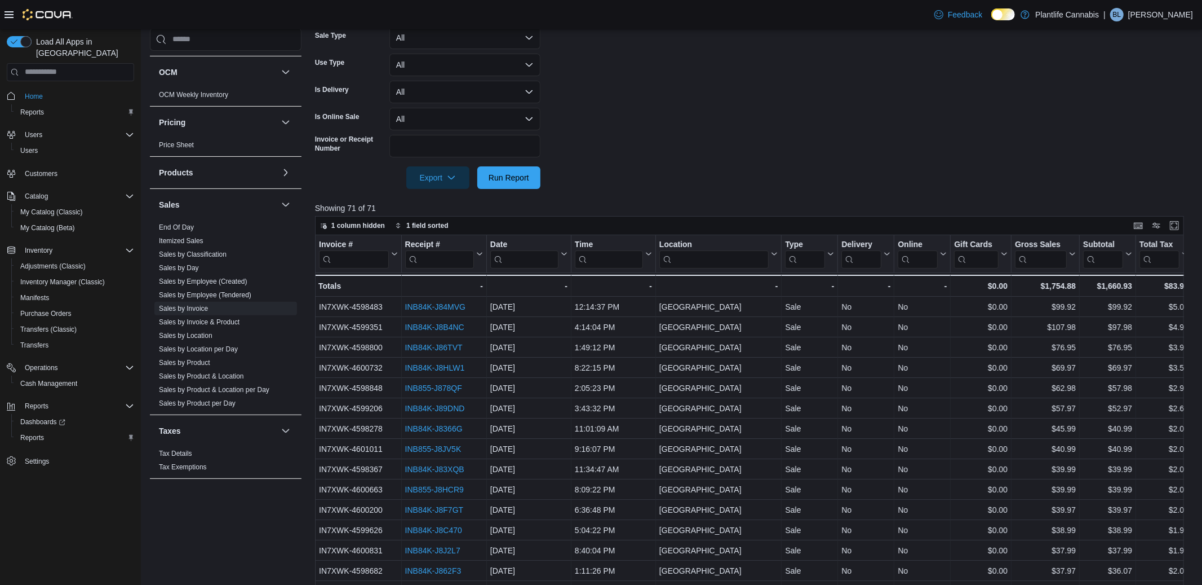
scroll to position [0, 10]
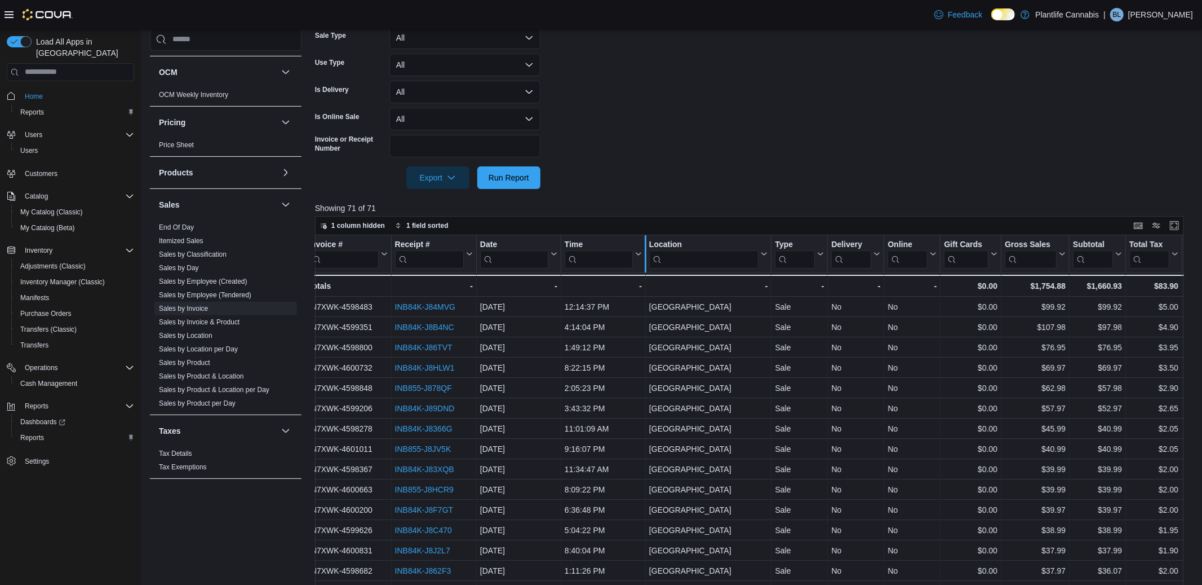
click at [641, 269] on div at bounding box center [645, 253] width 9 height 37
click at [636, 257] on icon at bounding box center [637, 253] width 9 height 7
click at [607, 316] on button "Sort High-Low" at bounding box center [601, 323] width 68 height 14
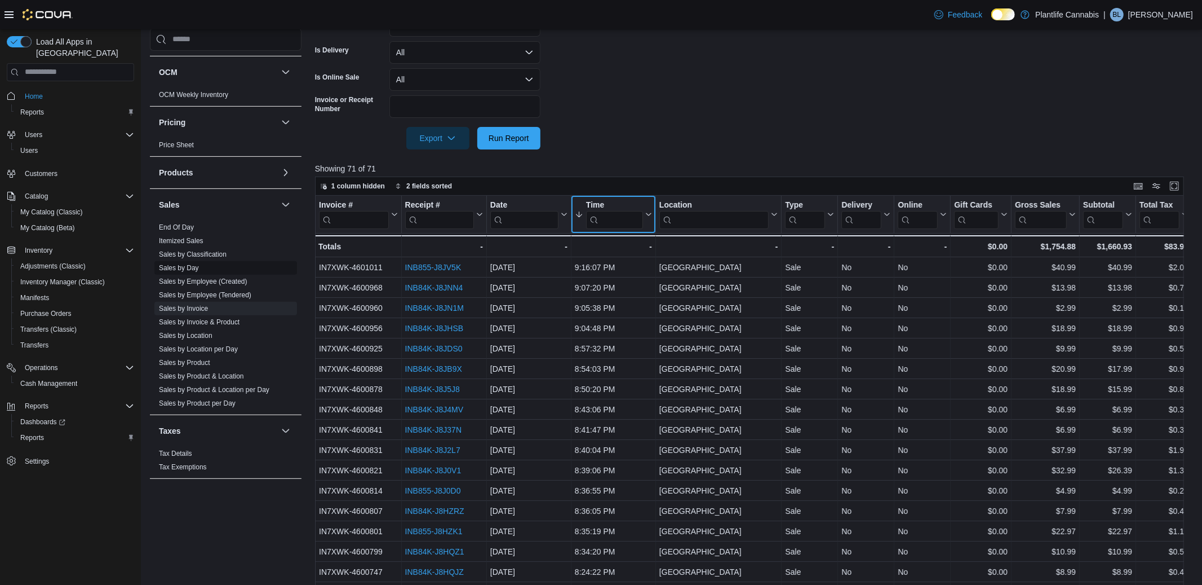
scroll to position [273, 0]
click at [202, 297] on link "Sales by Employee (Tendered)" at bounding box center [205, 295] width 92 height 8
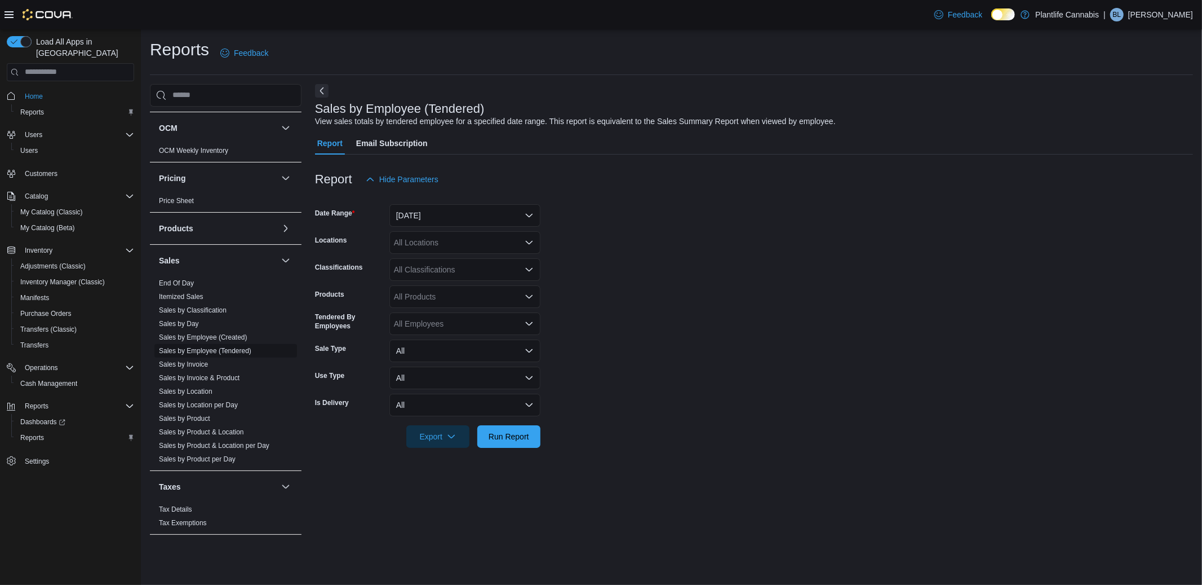
scroll to position [443, 0]
click at [414, 217] on button "[DATE]" at bounding box center [465, 215] width 151 height 23
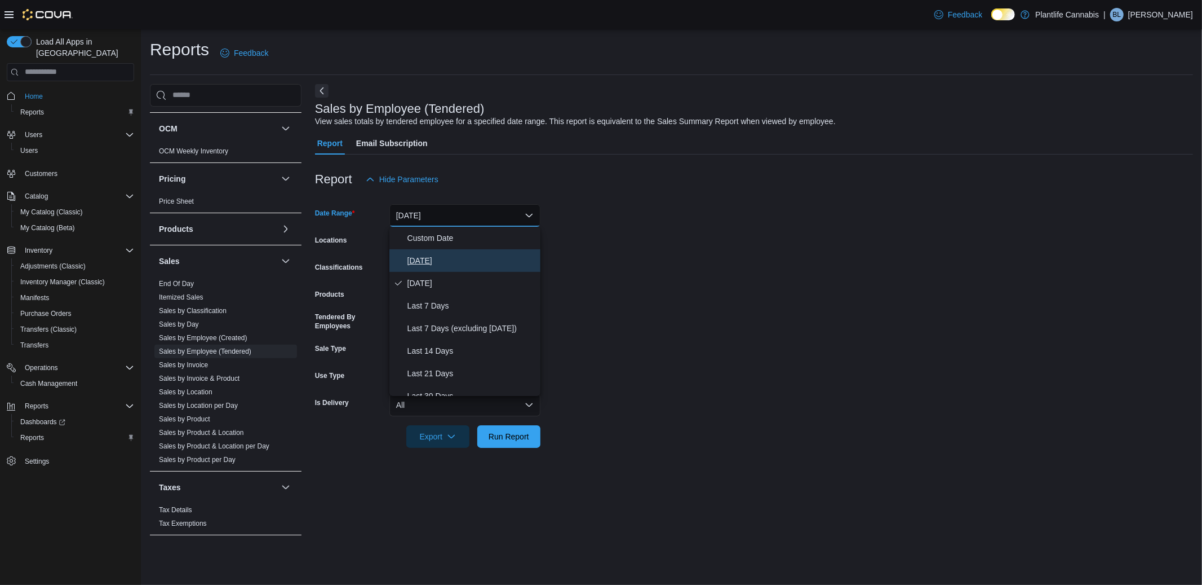
click at [413, 254] on span "[DATE]" at bounding box center [472, 261] width 129 height 14
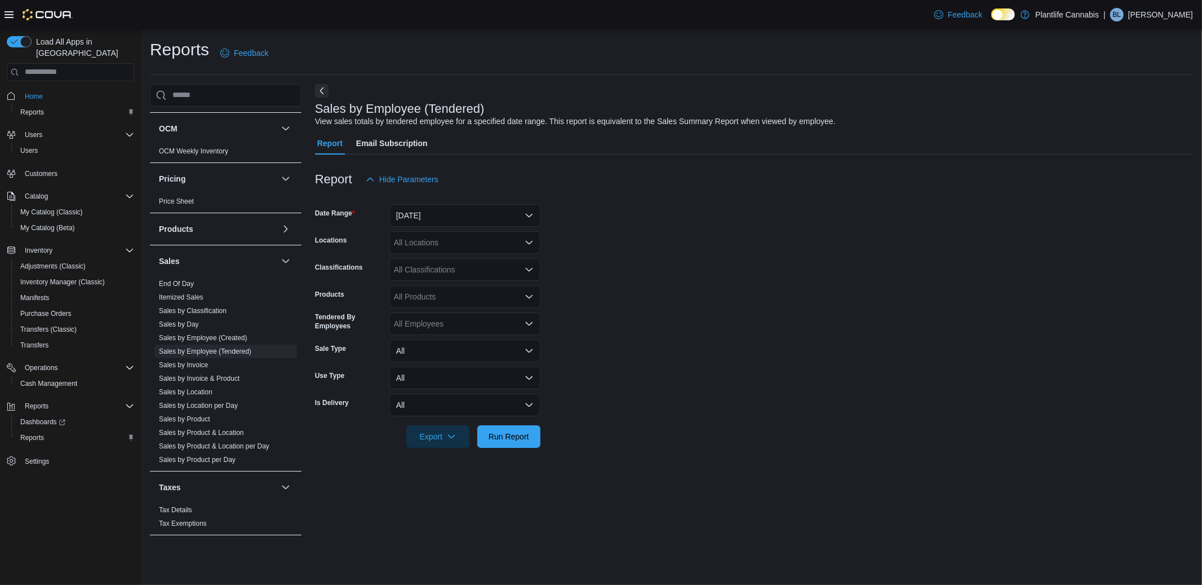
click at [417, 232] on div "All Locations" at bounding box center [465, 242] width 151 height 23
type input "***"
click at [437, 259] on span "[GEOGRAPHIC_DATA]" at bounding box center [460, 261] width 82 height 11
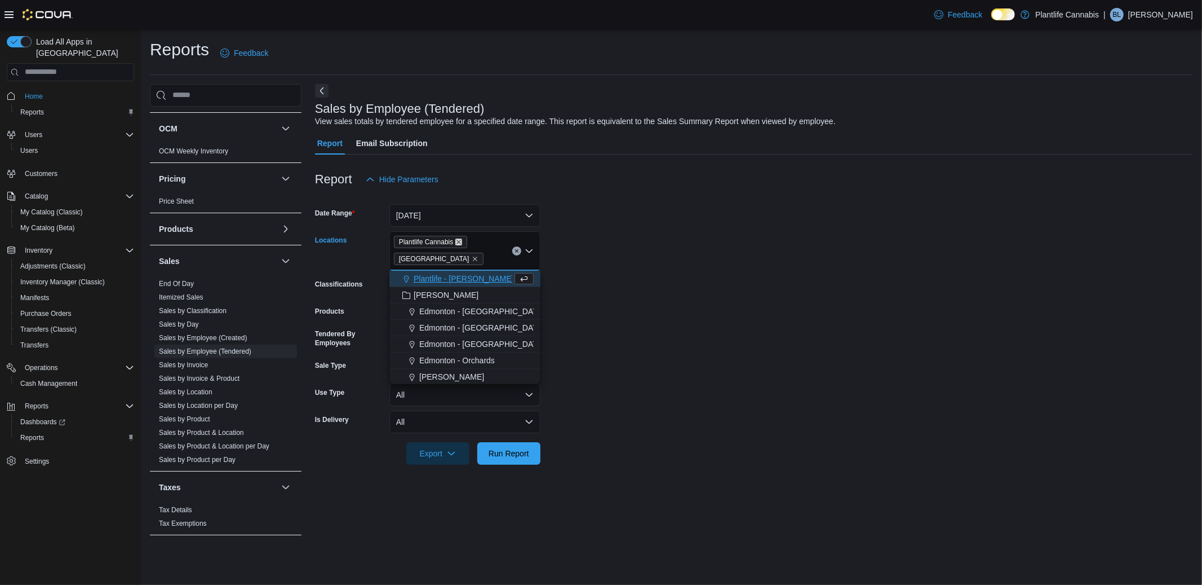
click at [462, 240] on icon "Remove Plantlife Cannabis from selection in this group" at bounding box center [459, 242] width 5 height 5
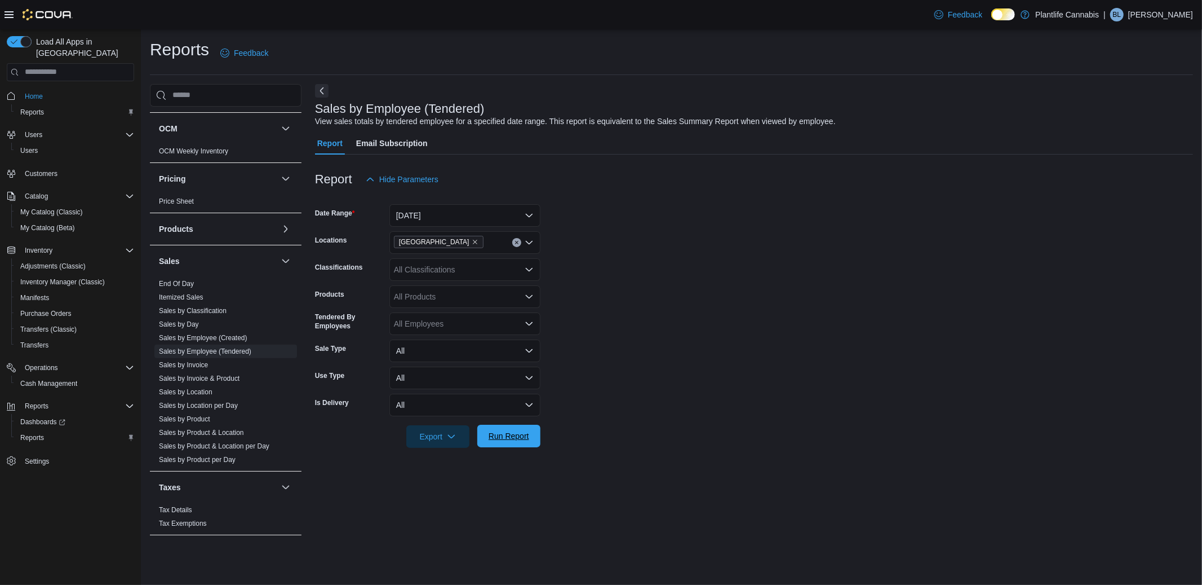
click at [505, 434] on span "Run Report" at bounding box center [509, 435] width 41 height 11
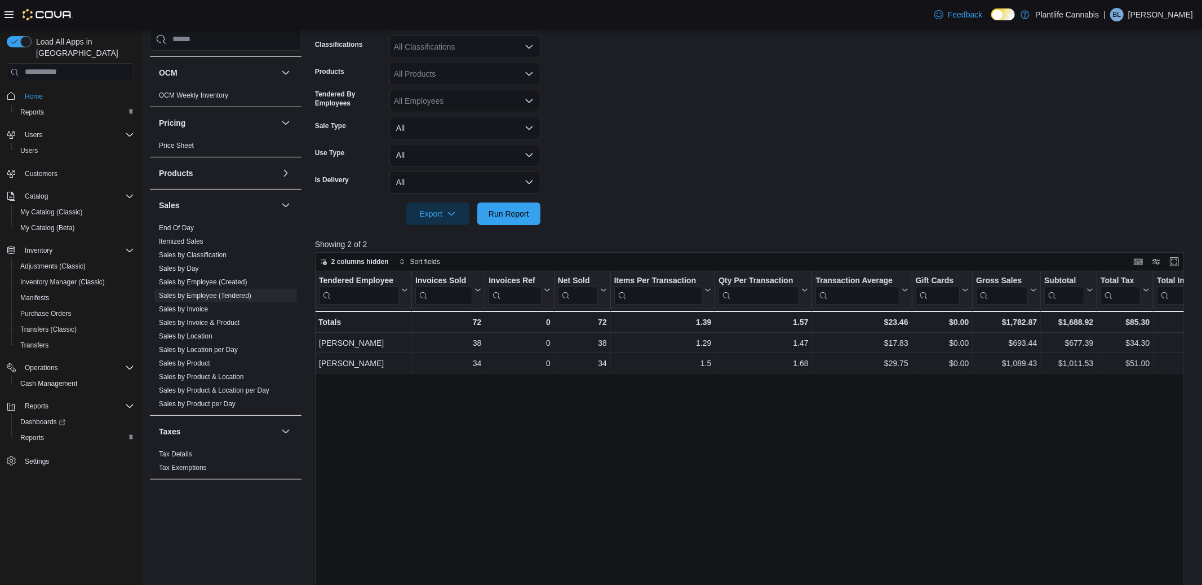
scroll to position [250, 0]
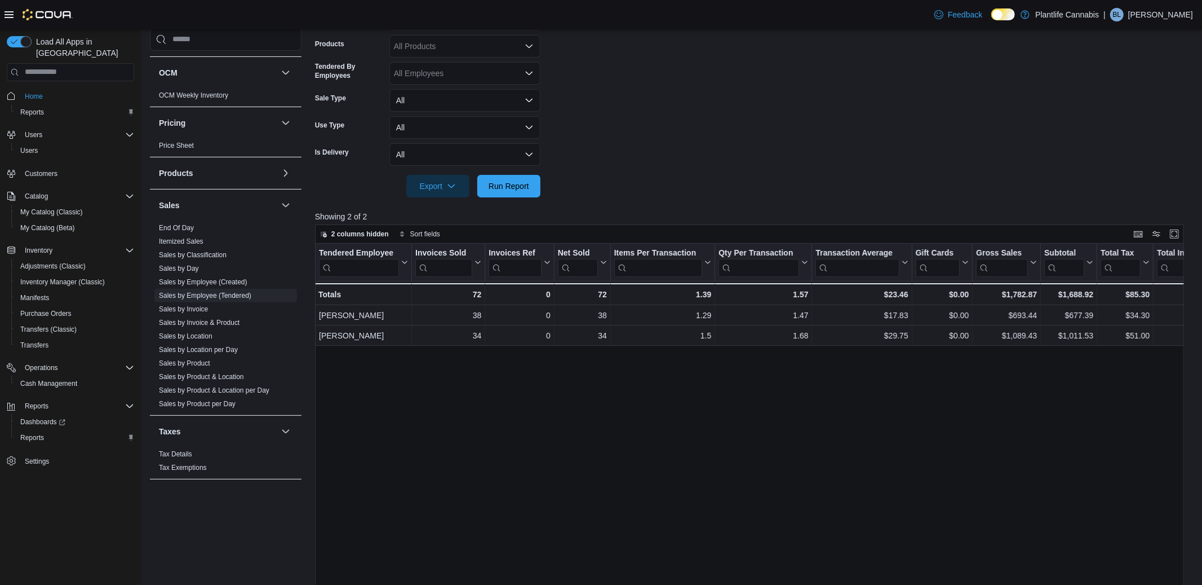
click at [498, 200] on div at bounding box center [754, 204] width 878 height 14
click at [489, 188] on span "Run Report" at bounding box center [509, 185] width 41 height 11
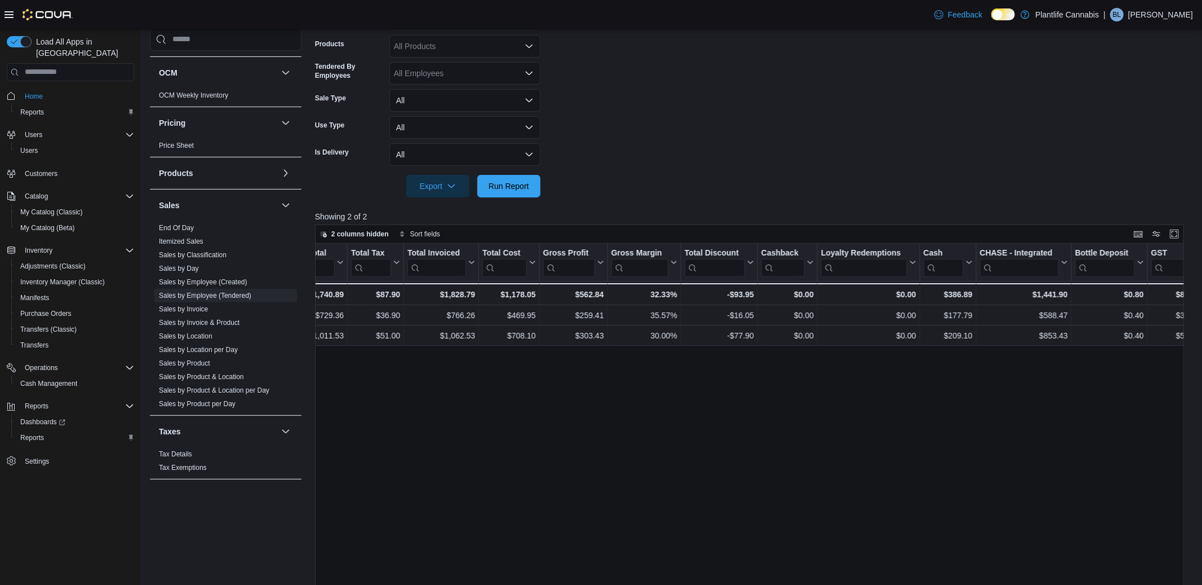
scroll to position [0, 768]
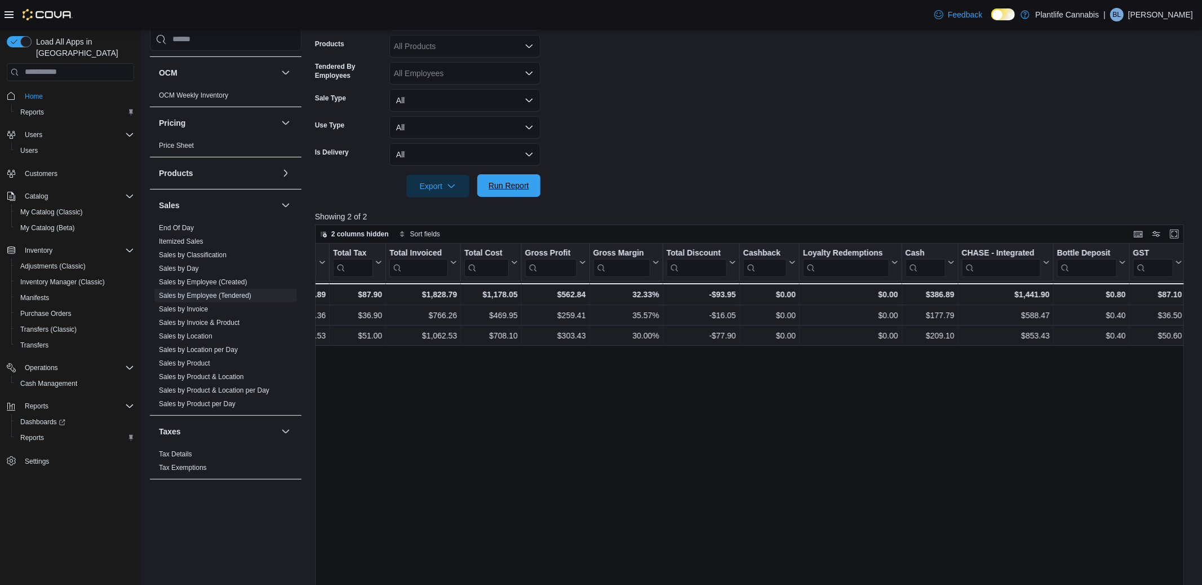
drag, startPoint x: 518, startPoint y: 197, endPoint x: 516, endPoint y: 189, distance: 7.4
click at [518, 193] on div "Report Hide Parameters Date Range [DATE] Locations [GEOGRAPHIC_DATA] - Universi…" at bounding box center [754, 298] width 878 height 788
click at [516, 188] on span "Run Report" at bounding box center [509, 185] width 41 height 11
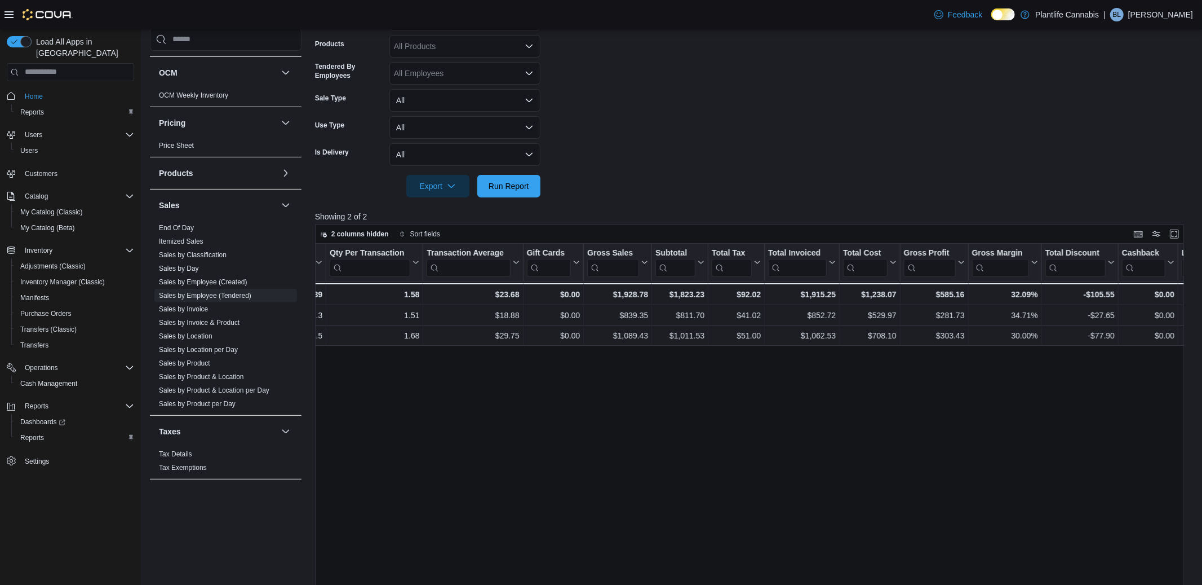
scroll to position [0, 825]
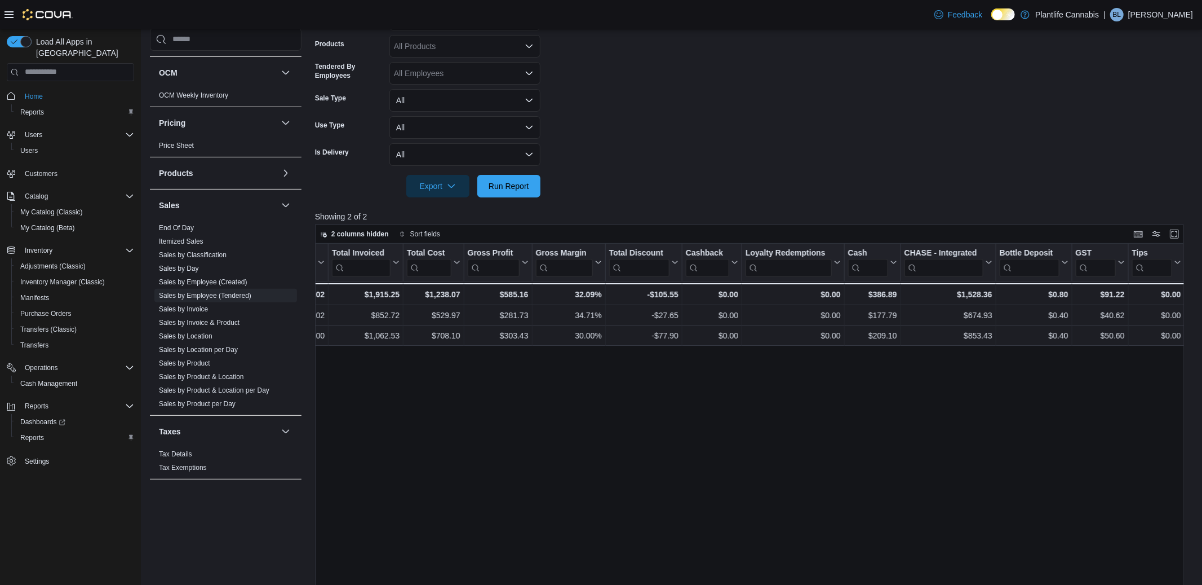
click at [481, 198] on div at bounding box center [754, 204] width 878 height 14
click at [494, 185] on span "Run Report" at bounding box center [509, 185] width 41 height 11
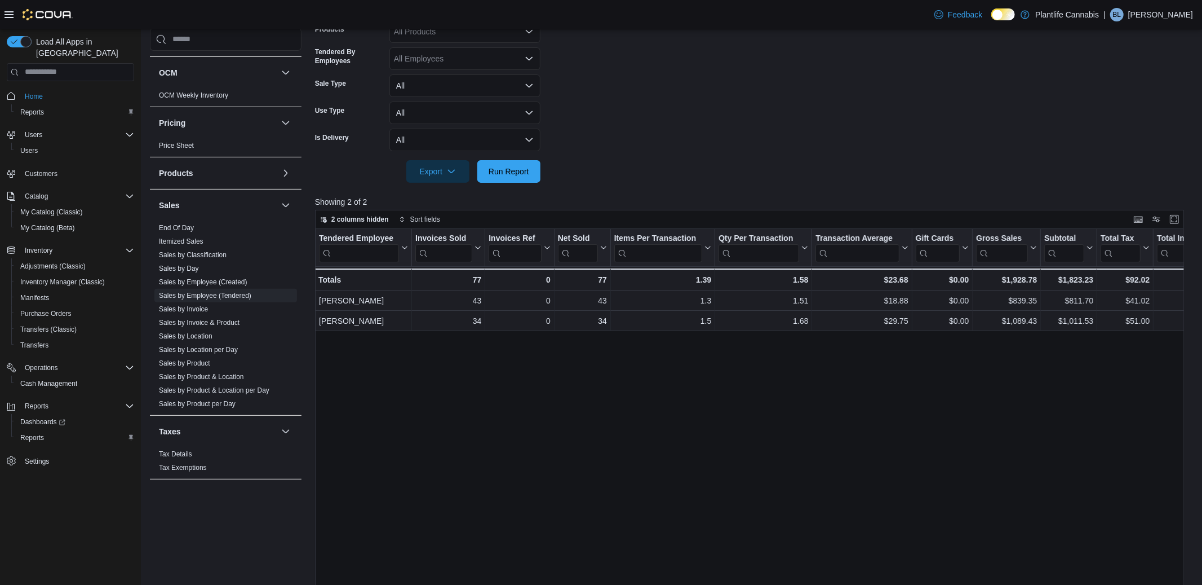
scroll to position [267, 0]
click at [510, 176] on span "Run Report" at bounding box center [509, 168] width 50 height 23
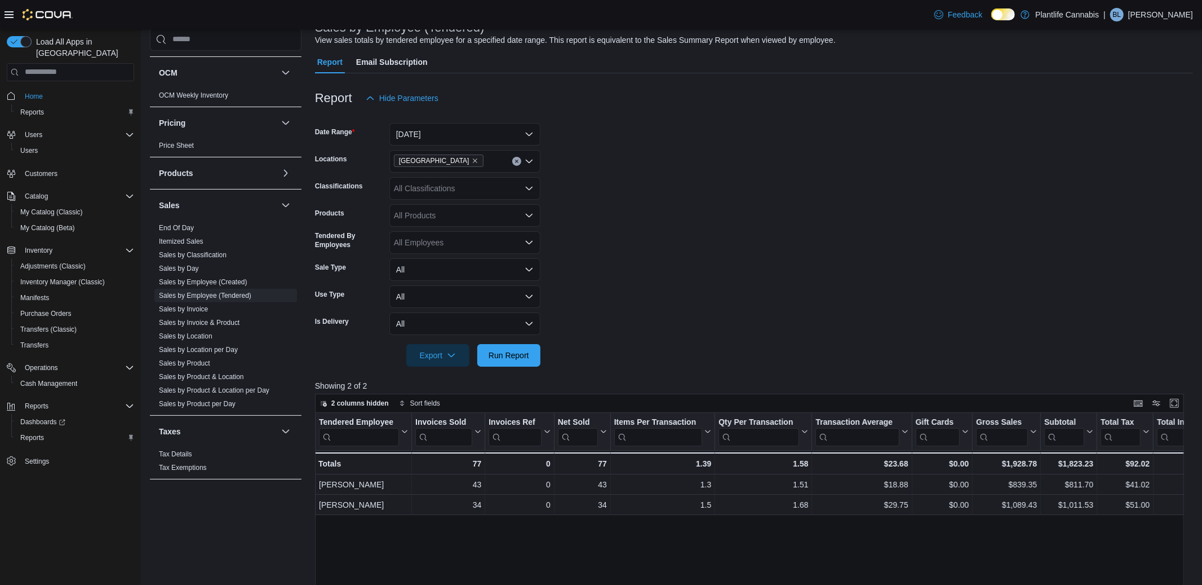
scroll to position [0, 0]
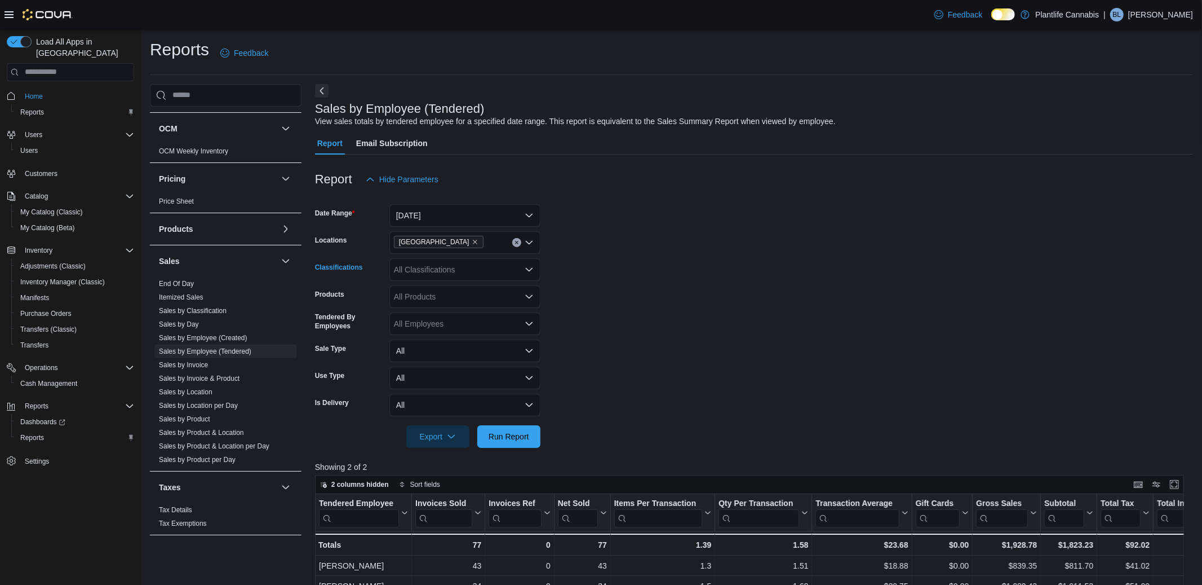
click at [409, 272] on div "All Classifications" at bounding box center [465, 269] width 151 height 23
type input "**"
click at [425, 293] on span "Online" at bounding box center [430, 288] width 23 height 11
type input "***"
click at [428, 288] on span "Accessory Group" at bounding box center [444, 288] width 60 height 11
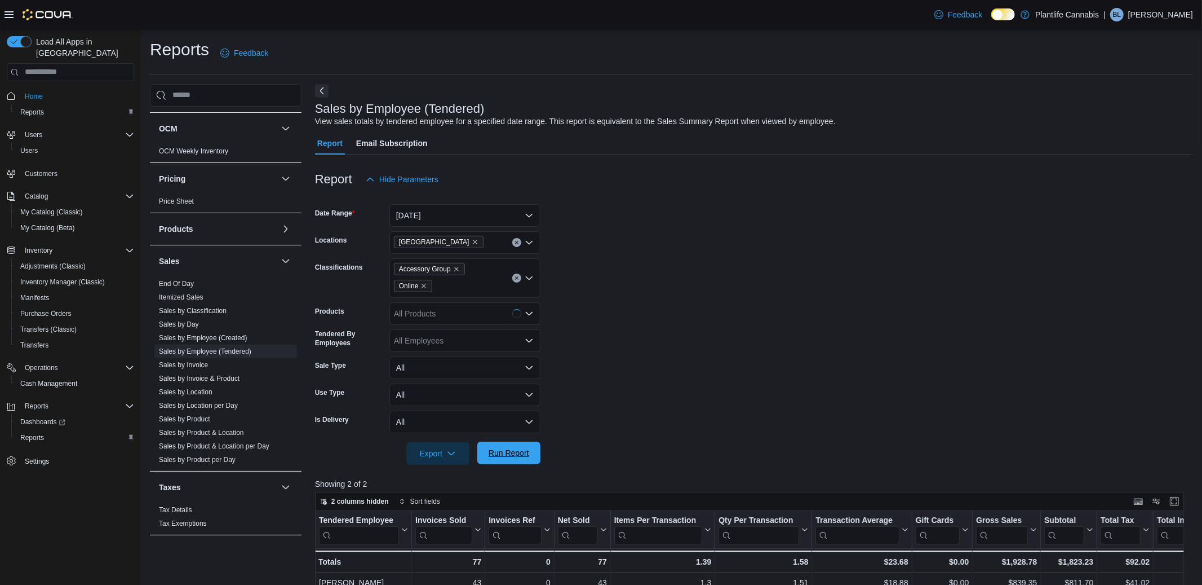
click at [523, 448] on span "Run Report" at bounding box center [509, 452] width 41 height 11
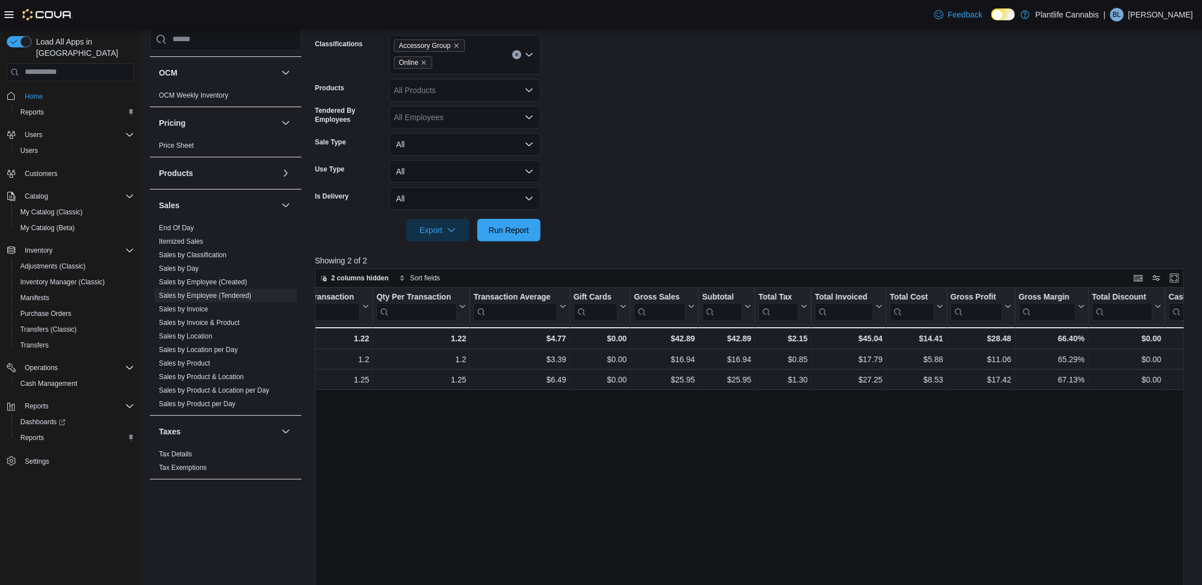
scroll to position [0, 353]
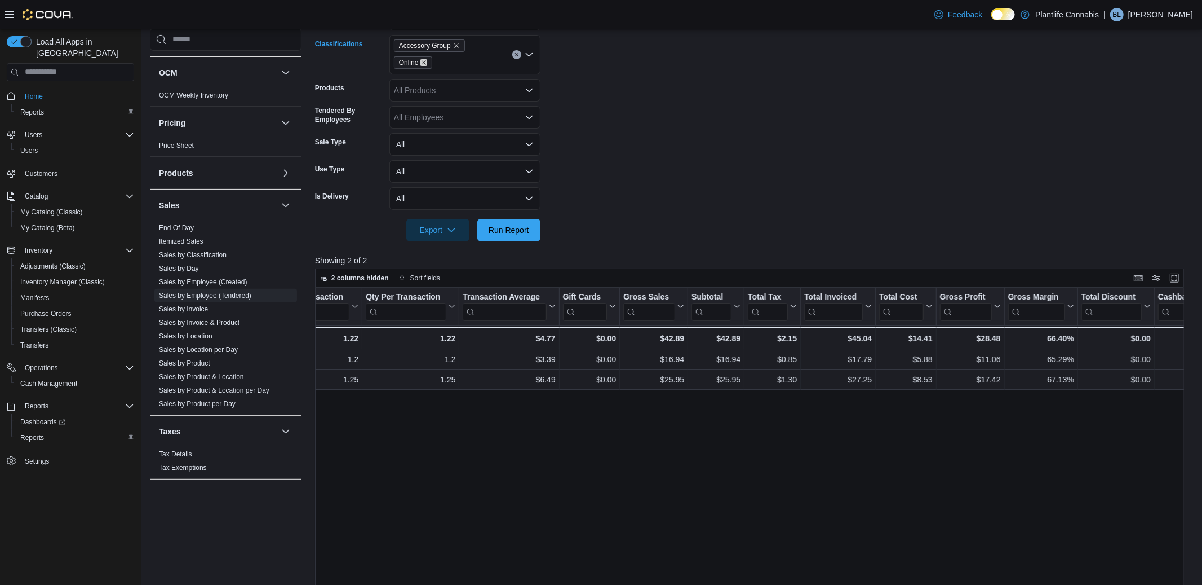
click at [422, 61] on icon "Remove Online from selection in this group" at bounding box center [424, 62] width 7 height 7
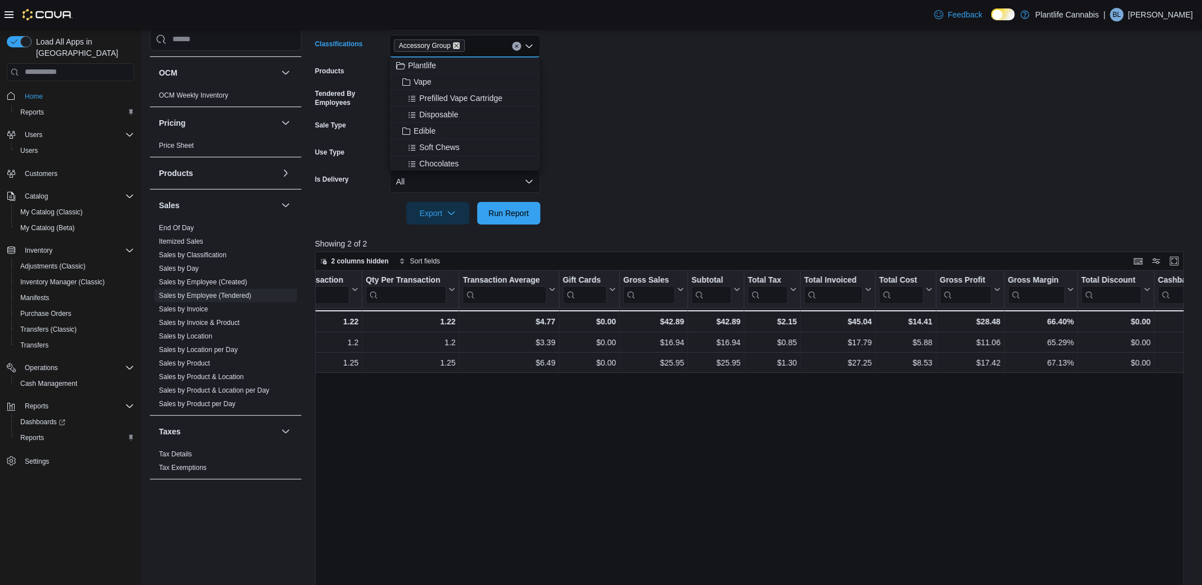
click at [459, 47] on icon "Remove Accessory Group from selection in this group" at bounding box center [456, 45] width 7 height 7
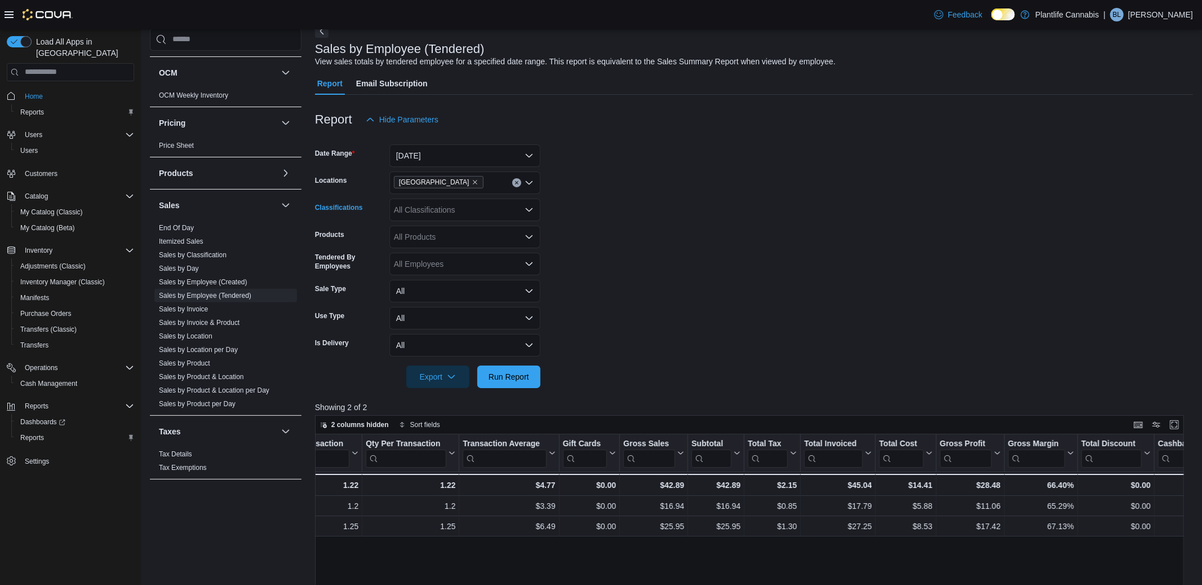
scroll to position [61, 0]
click at [417, 156] on button "[DATE]" at bounding box center [465, 154] width 151 height 23
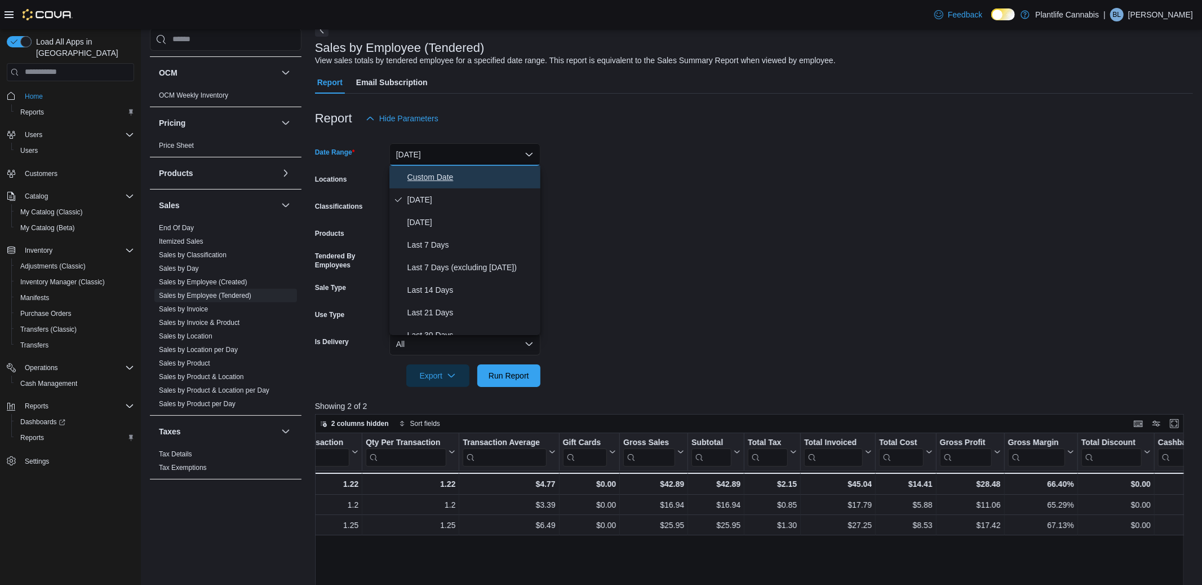
click at [420, 170] on span "Custom Date" at bounding box center [472, 177] width 129 height 14
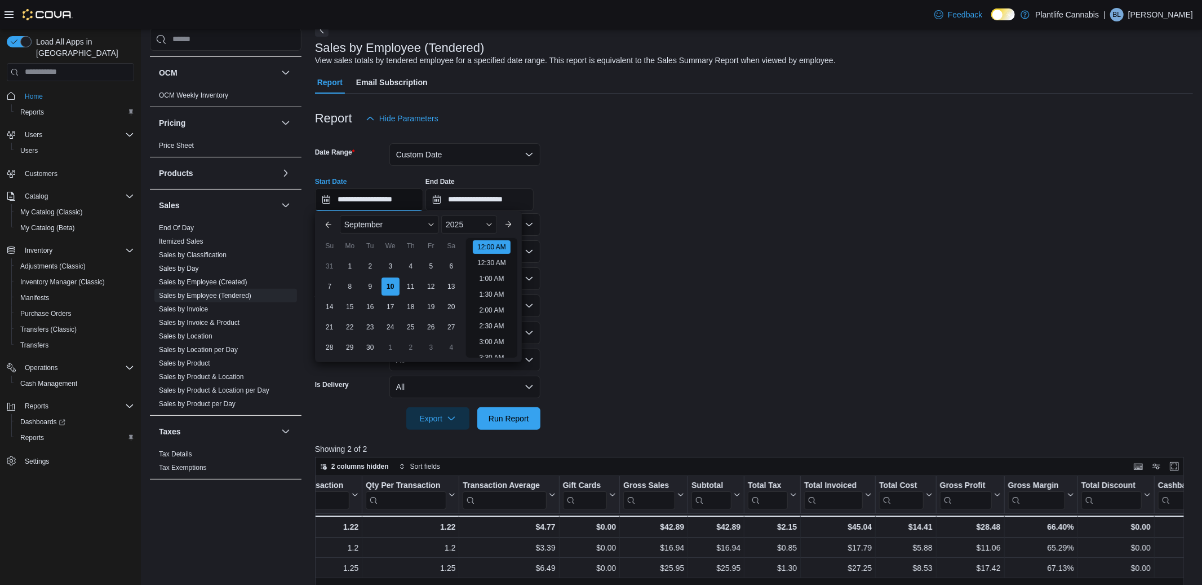
click at [414, 194] on input "**********" at bounding box center [369, 199] width 108 height 23
click at [493, 297] on li "9:00 PM" at bounding box center [492, 297] width 34 height 14
type input "**********"
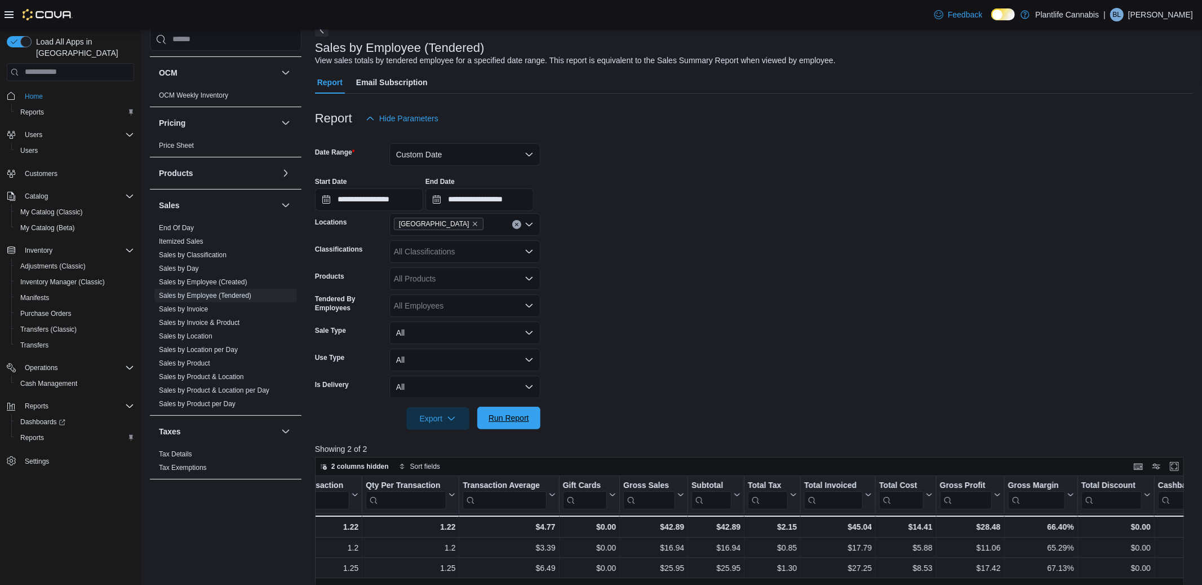
click at [509, 414] on span "Run Report" at bounding box center [509, 417] width 41 height 11
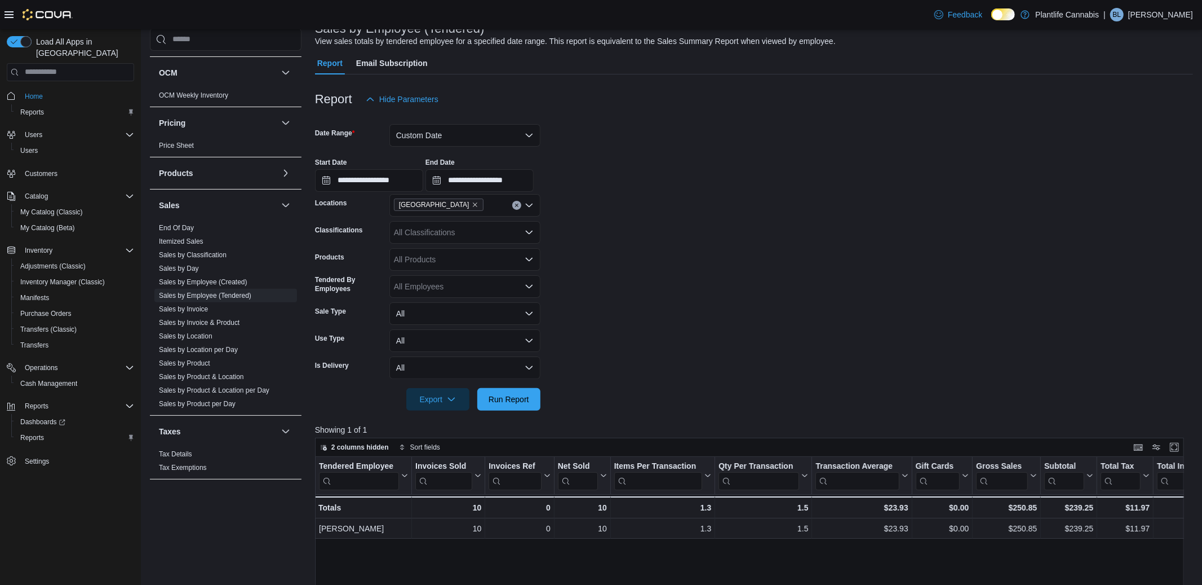
scroll to position [74, 0]
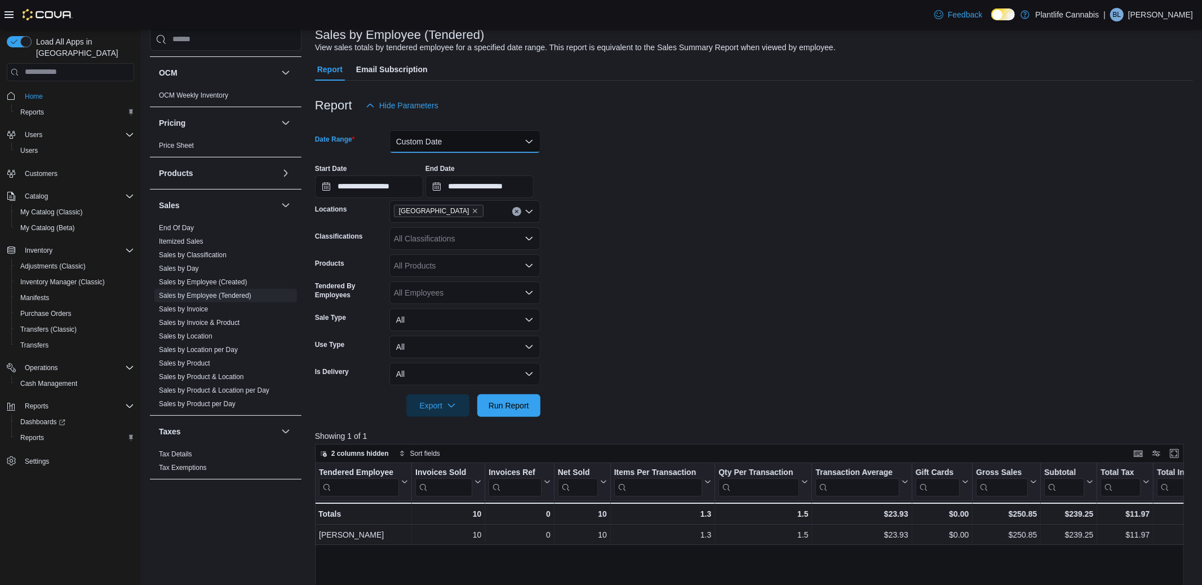
click at [447, 138] on button "Custom Date" at bounding box center [465, 141] width 151 height 23
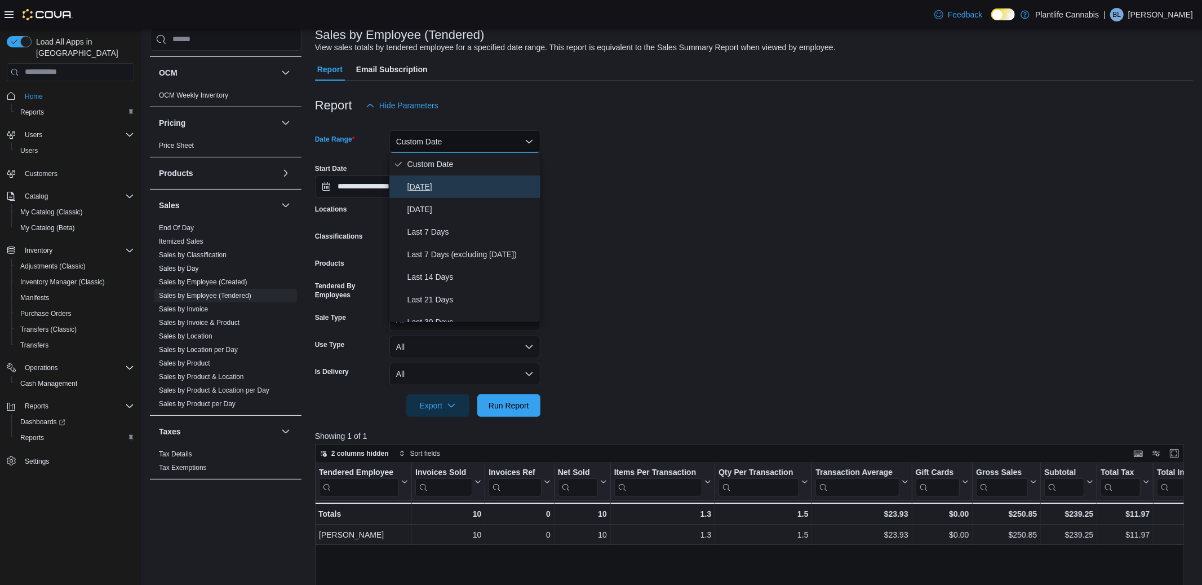
click at [422, 189] on span "[DATE]" at bounding box center [472, 187] width 129 height 14
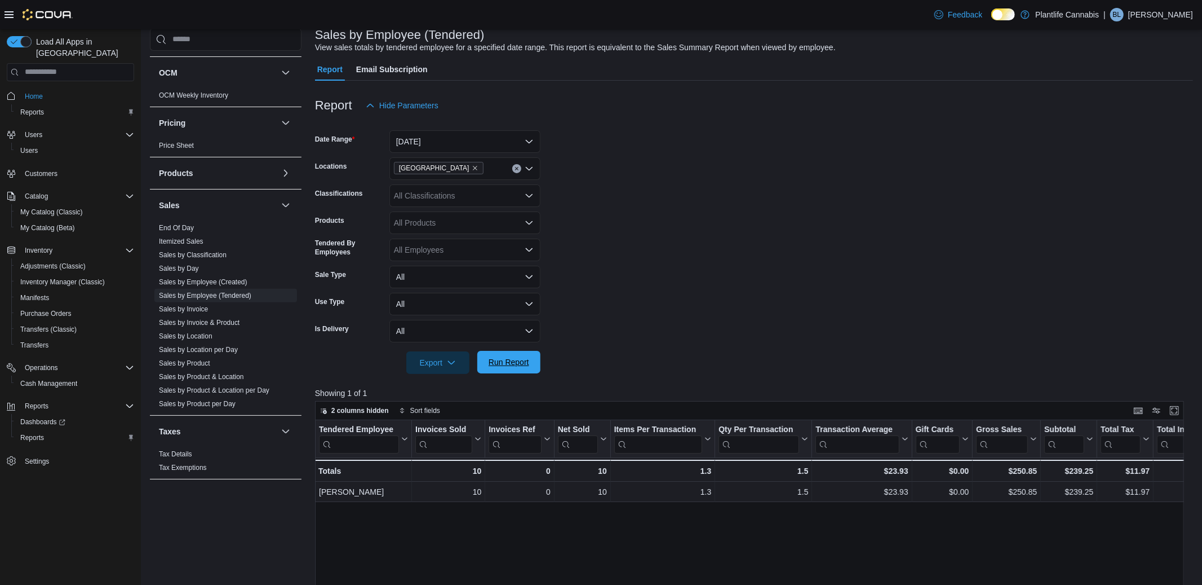
click at [514, 353] on span "Run Report" at bounding box center [509, 362] width 50 height 23
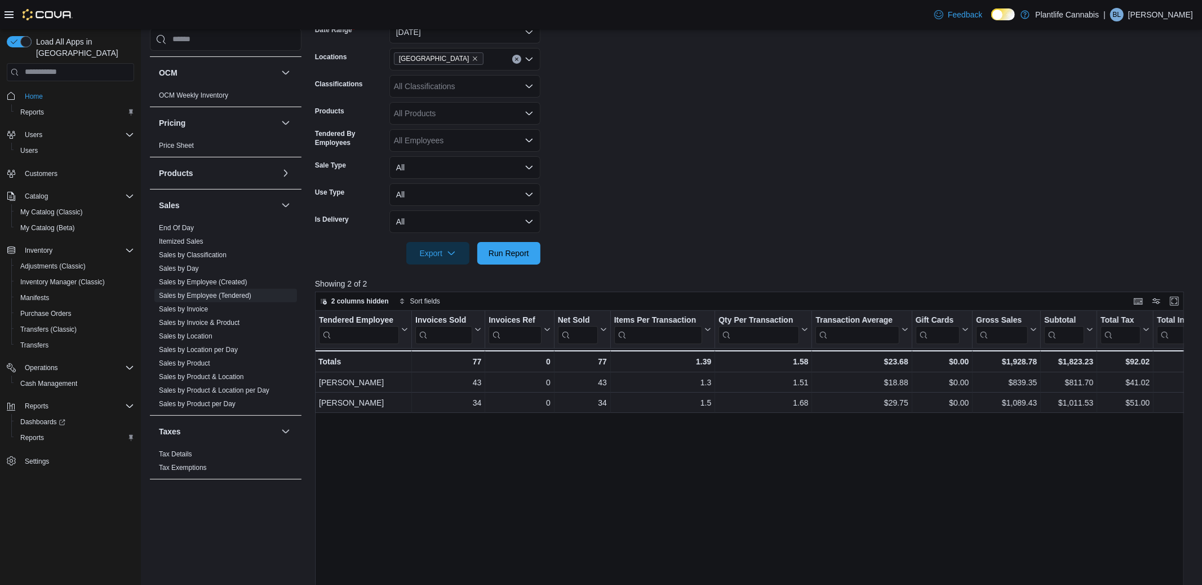
scroll to position [196, 0]
